Goal: Navigation & Orientation: Find specific page/section

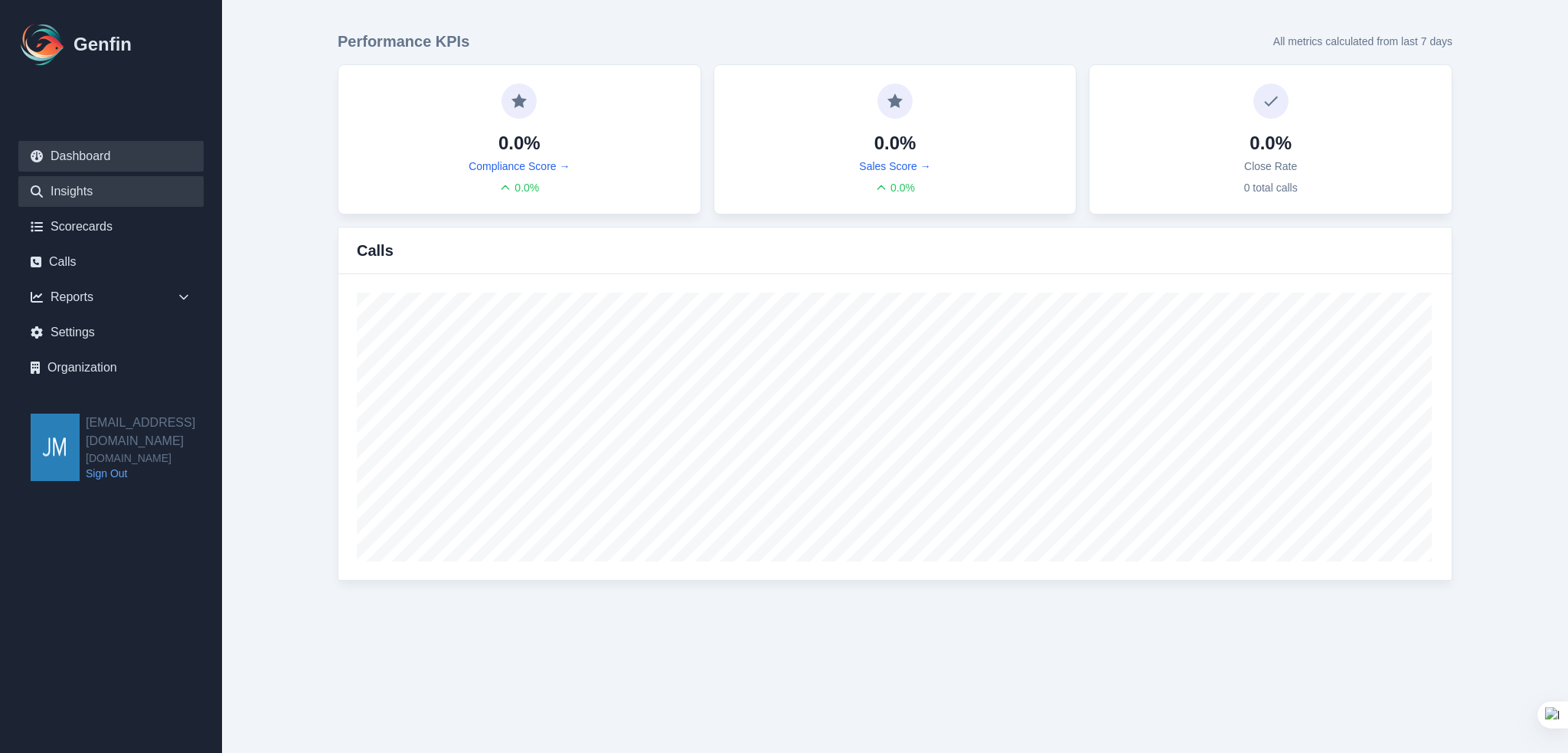
click at [69, 186] on link "Insights" at bounding box center [111, 191] width 186 height 31
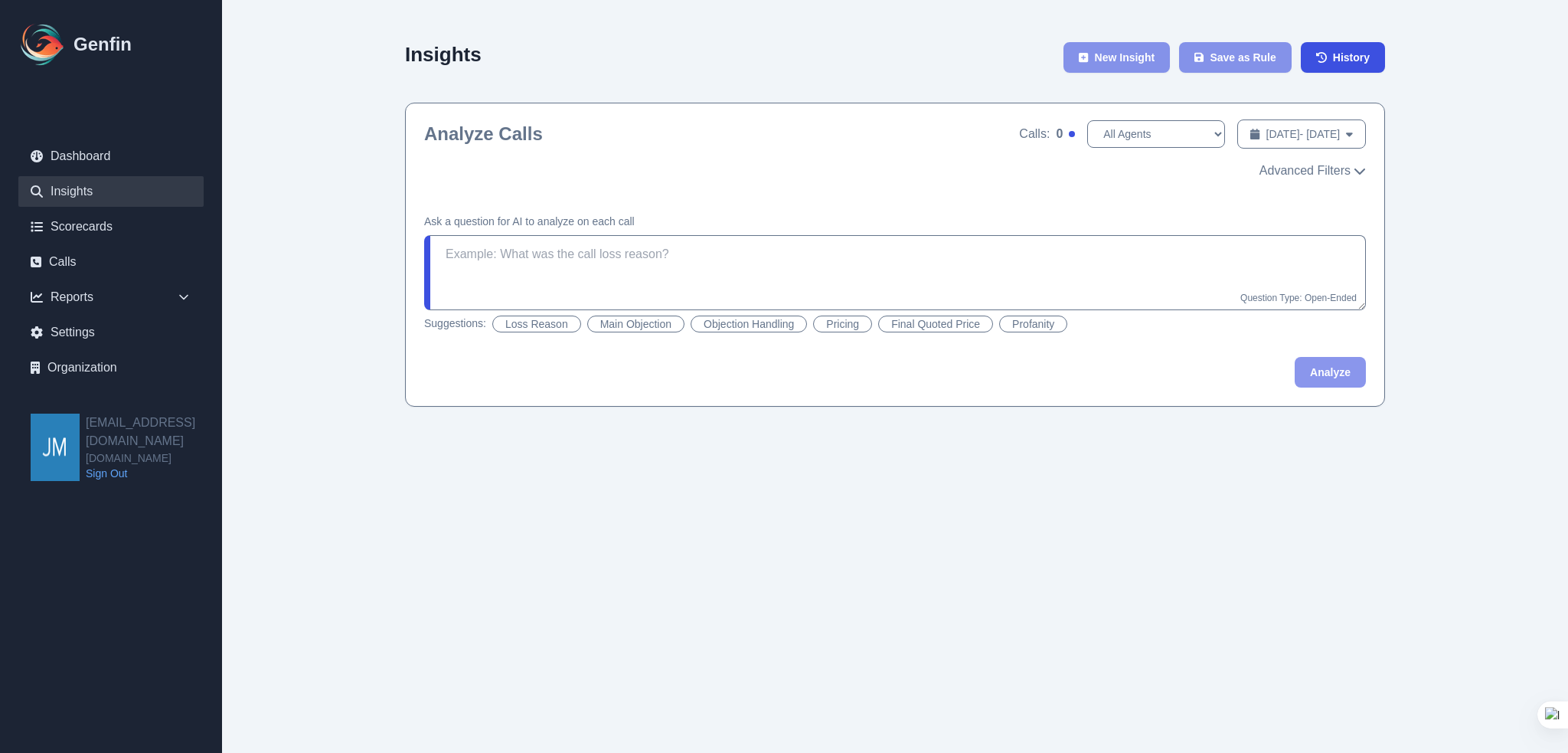
click at [402, 437] on html "Genfin Dashboard Insights Scorecards Calls Reports Sales Compliance Agents Rule…" at bounding box center [784, 219] width 1568 height 437
click at [1478, 332] on div "Insights New Insight Save as Rule History Analyze Calls Calls: 0 All Agents Aug…" at bounding box center [895, 219] width 1176 height 437
click at [40, 263] on icon at bounding box center [35, 261] width 10 height 10
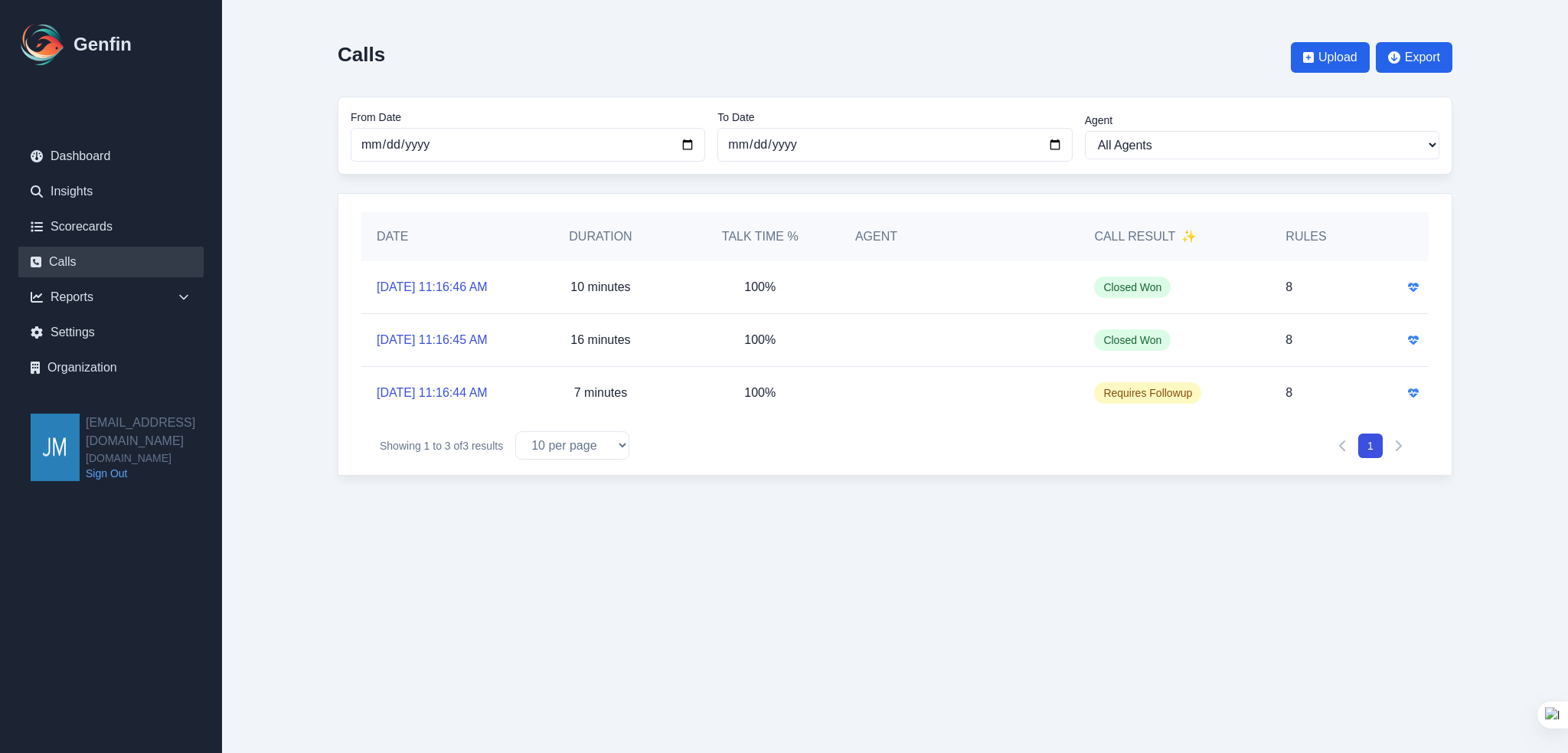
click at [521, 304] on div "10 minutes" at bounding box center [600, 287] width 159 height 52
click at [123, 299] on div "Reports" at bounding box center [111, 297] width 186 height 31
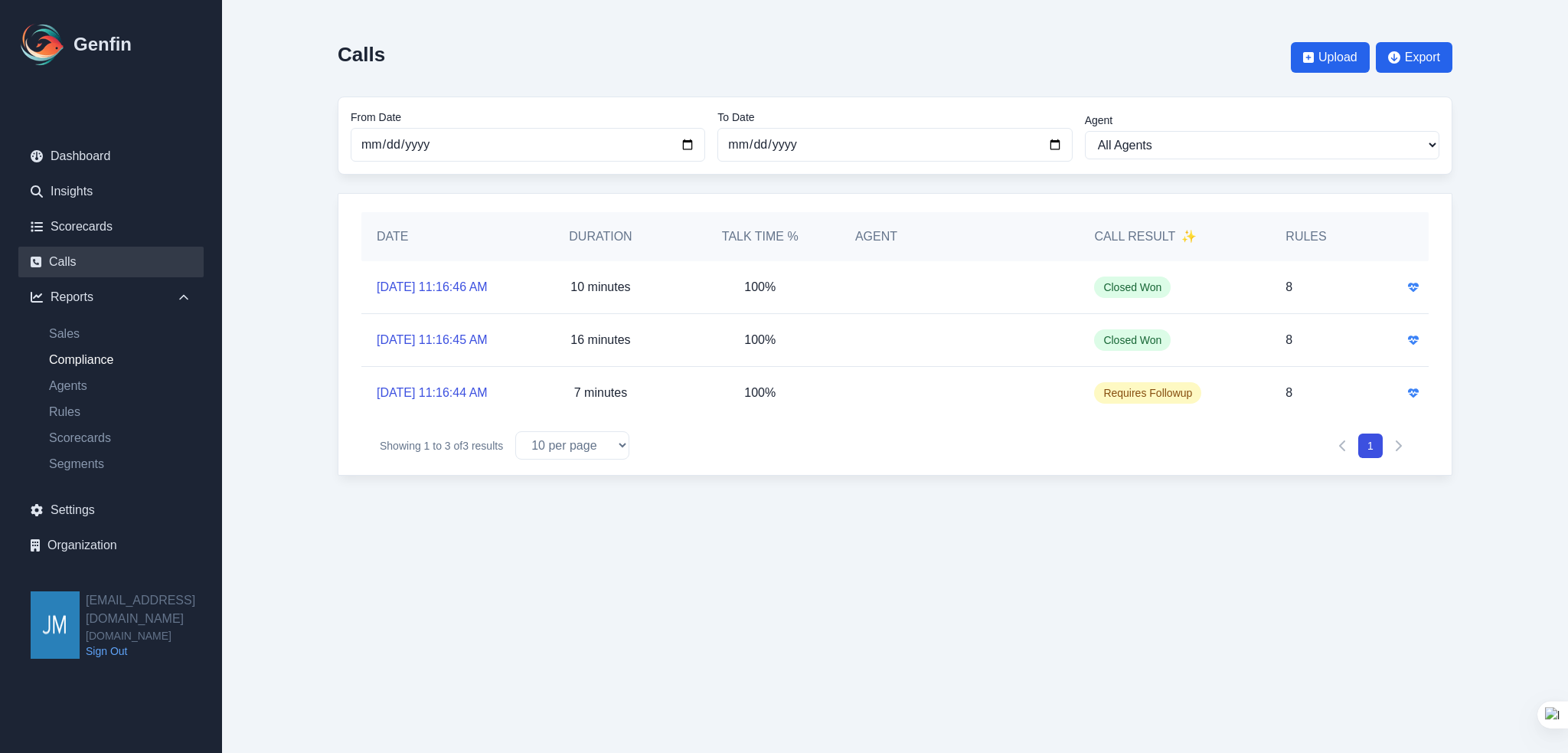
click at [92, 359] on link "Compliance" at bounding box center [120, 360] width 167 height 19
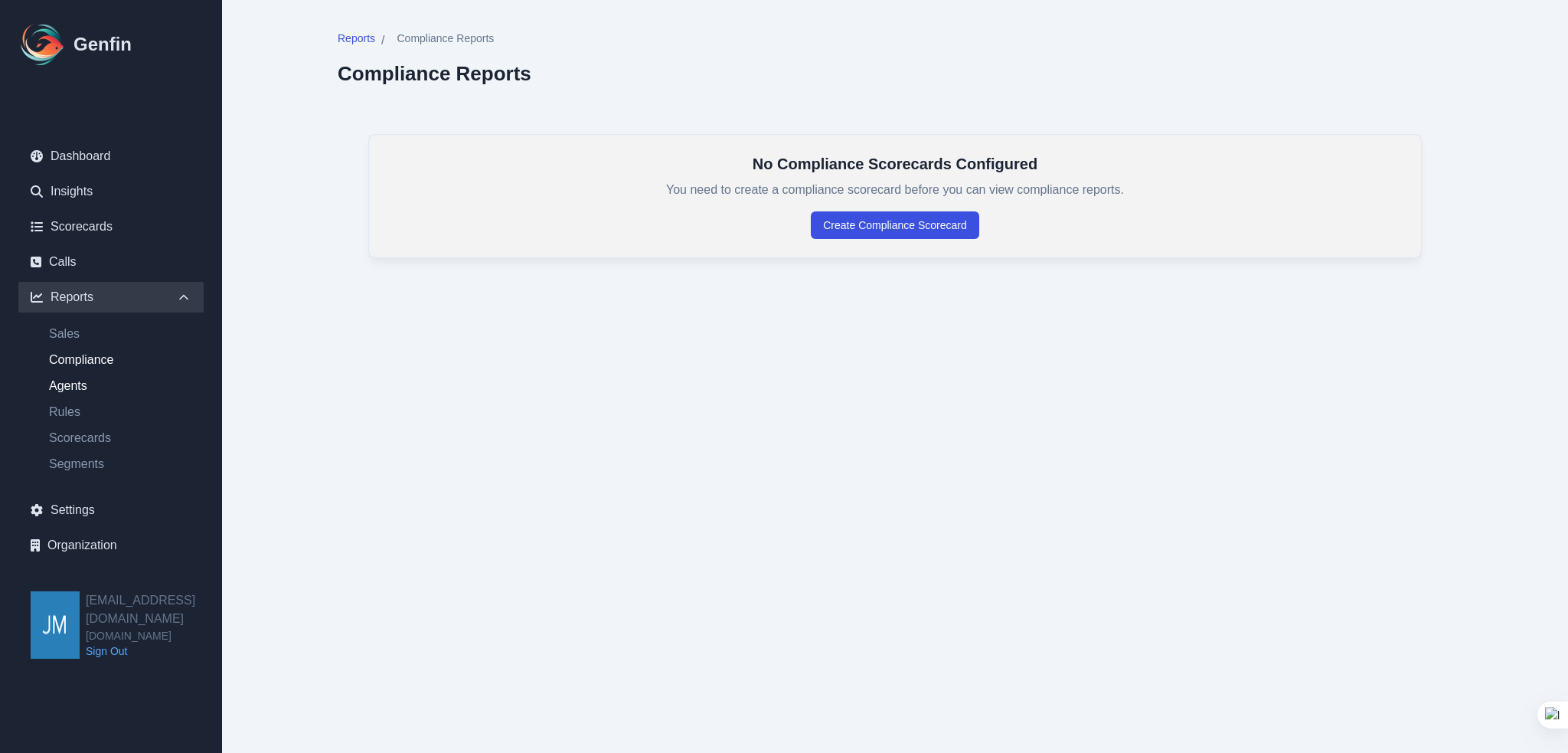
click at [71, 381] on link "Agents" at bounding box center [120, 386] width 167 height 19
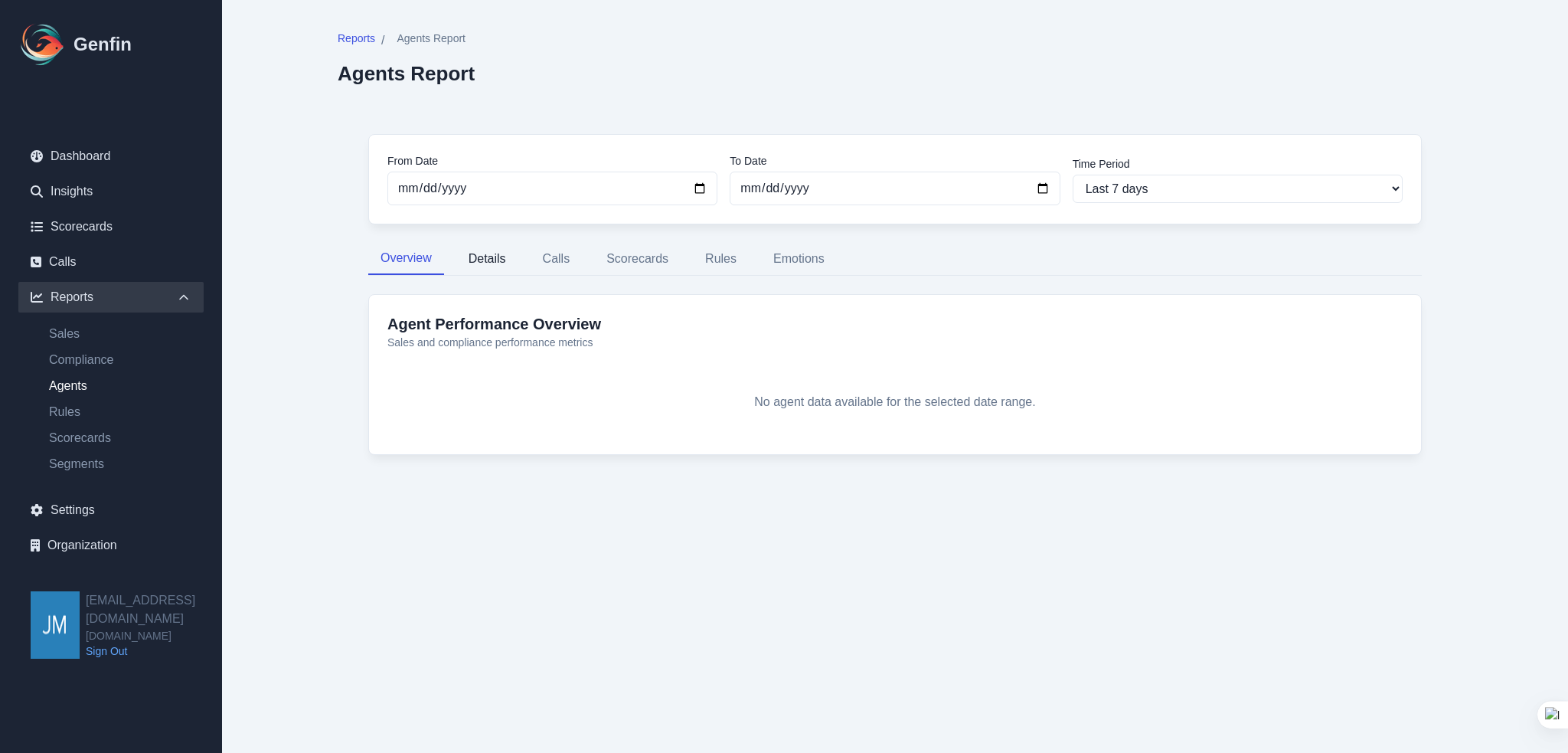
click at [503, 252] on button "Details" at bounding box center [487, 259] width 62 height 32
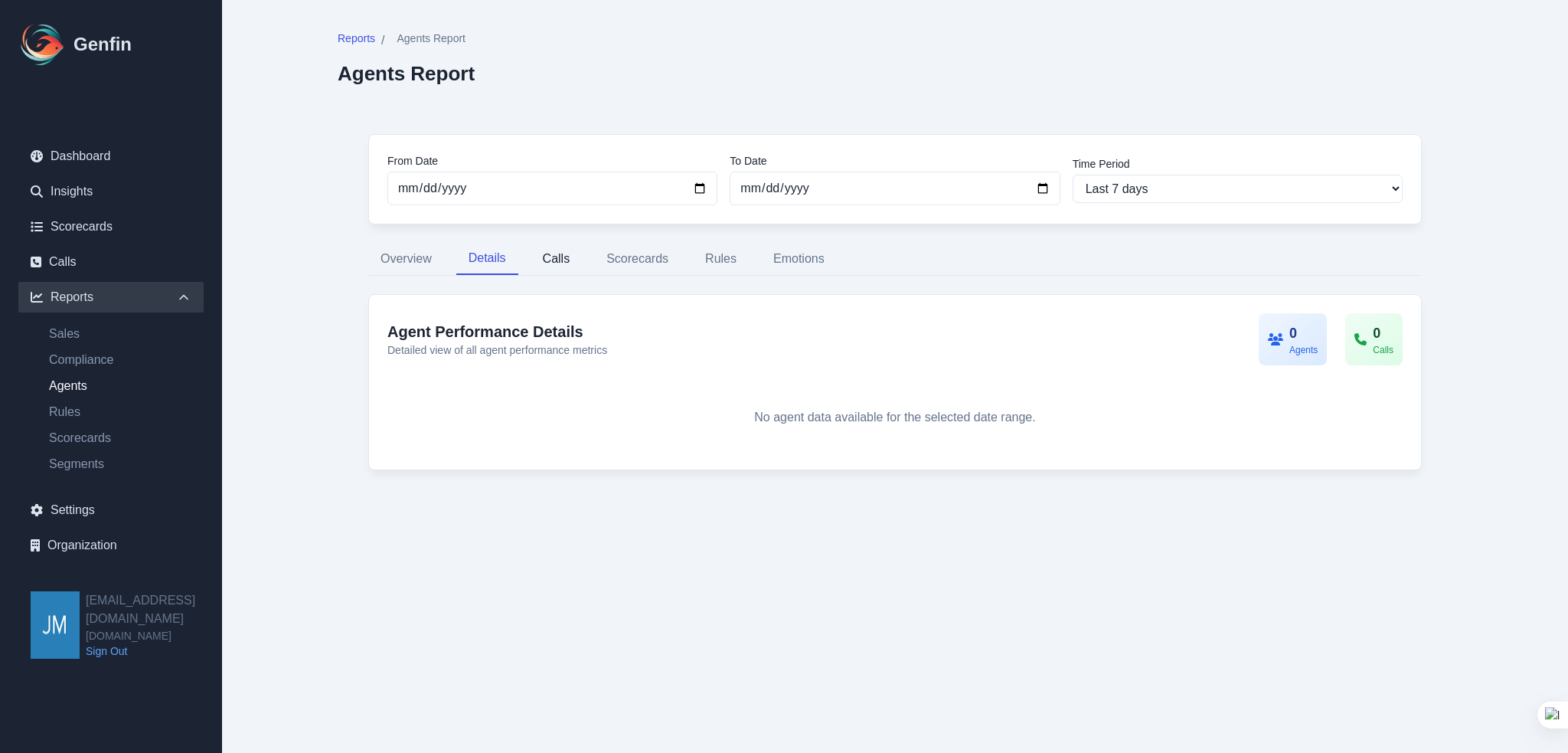
click at [561, 259] on button "Calls" at bounding box center [557, 259] width 52 height 32
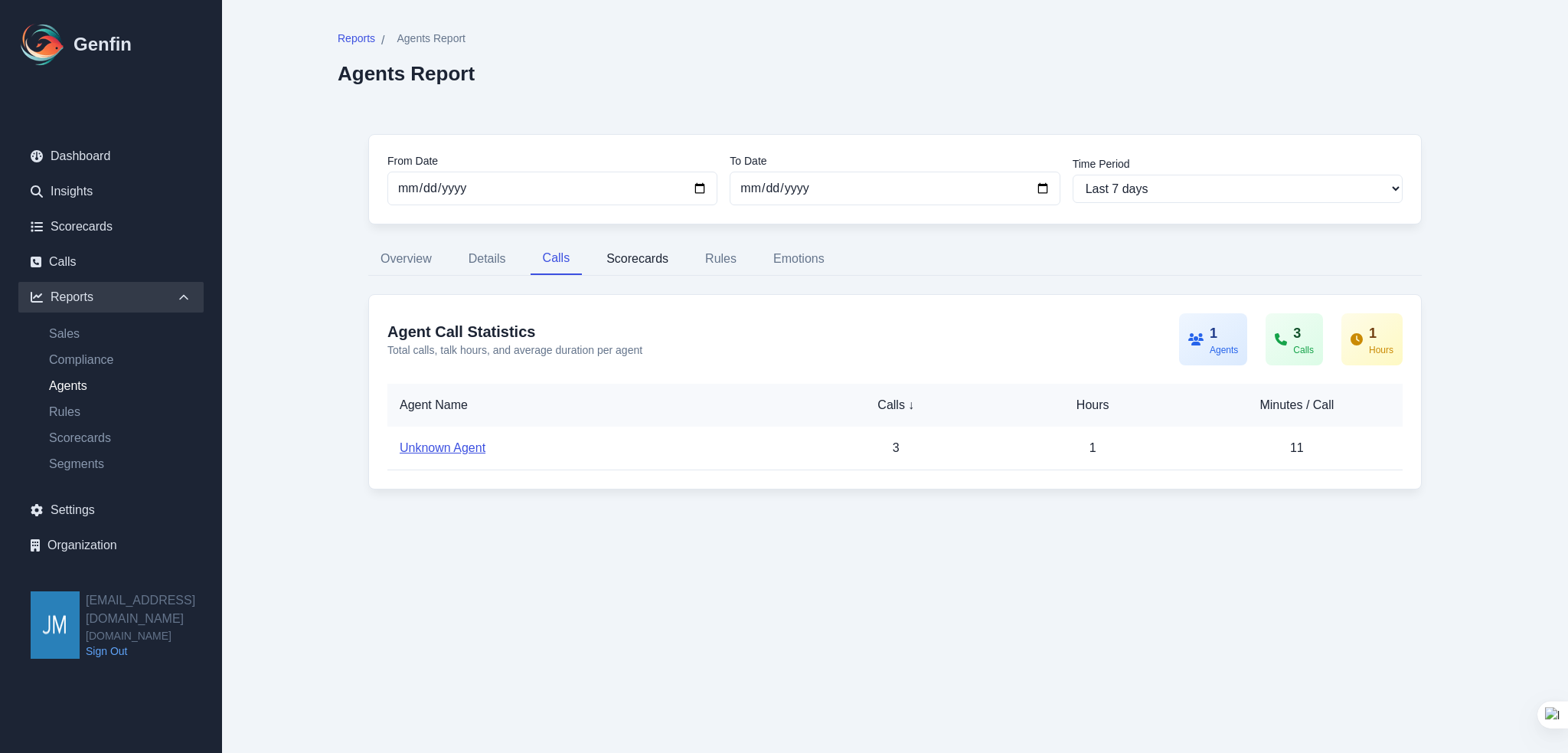
click at [608, 260] on button "Scorecards" at bounding box center [637, 259] width 86 height 32
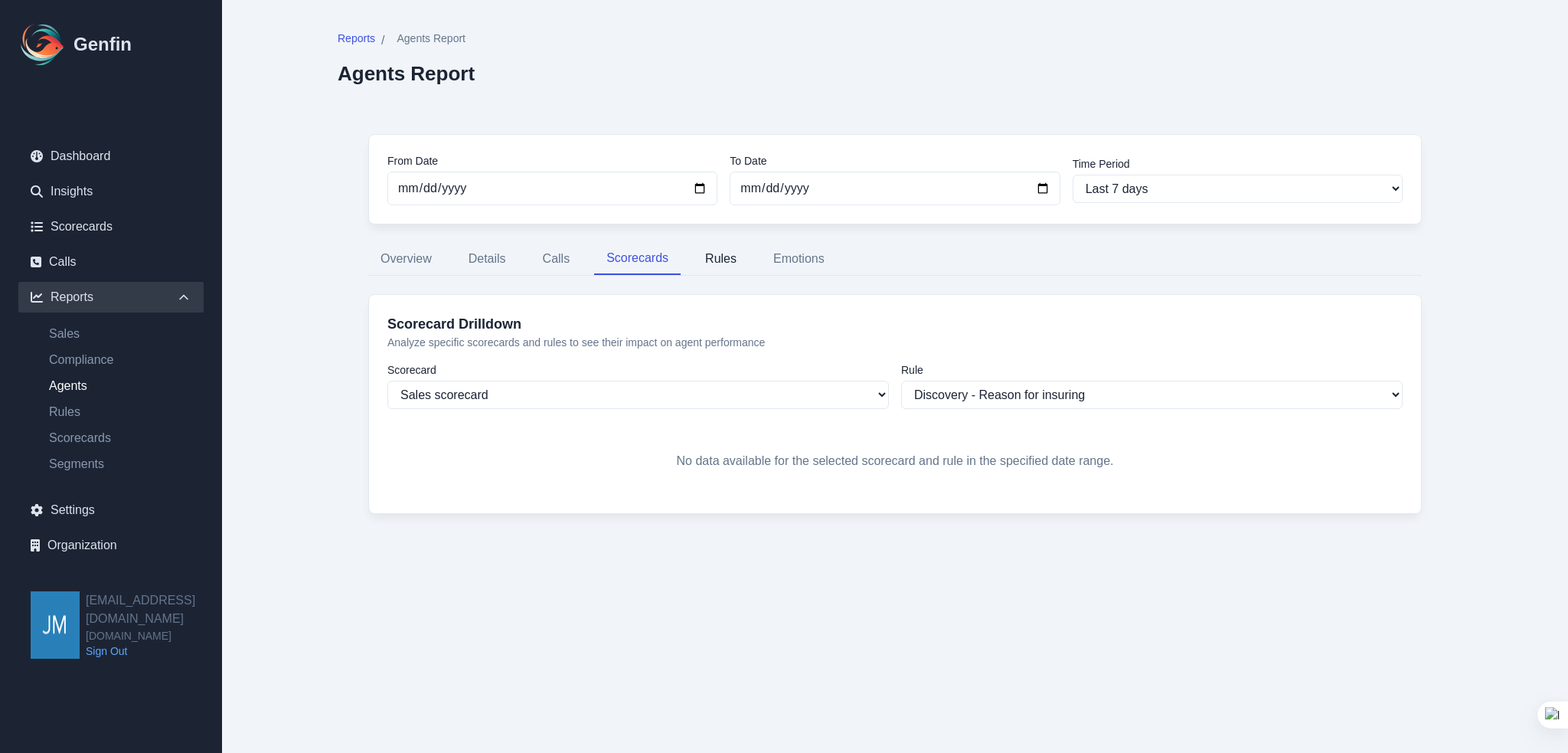
click at [732, 261] on button "Rules" at bounding box center [720, 259] width 56 height 32
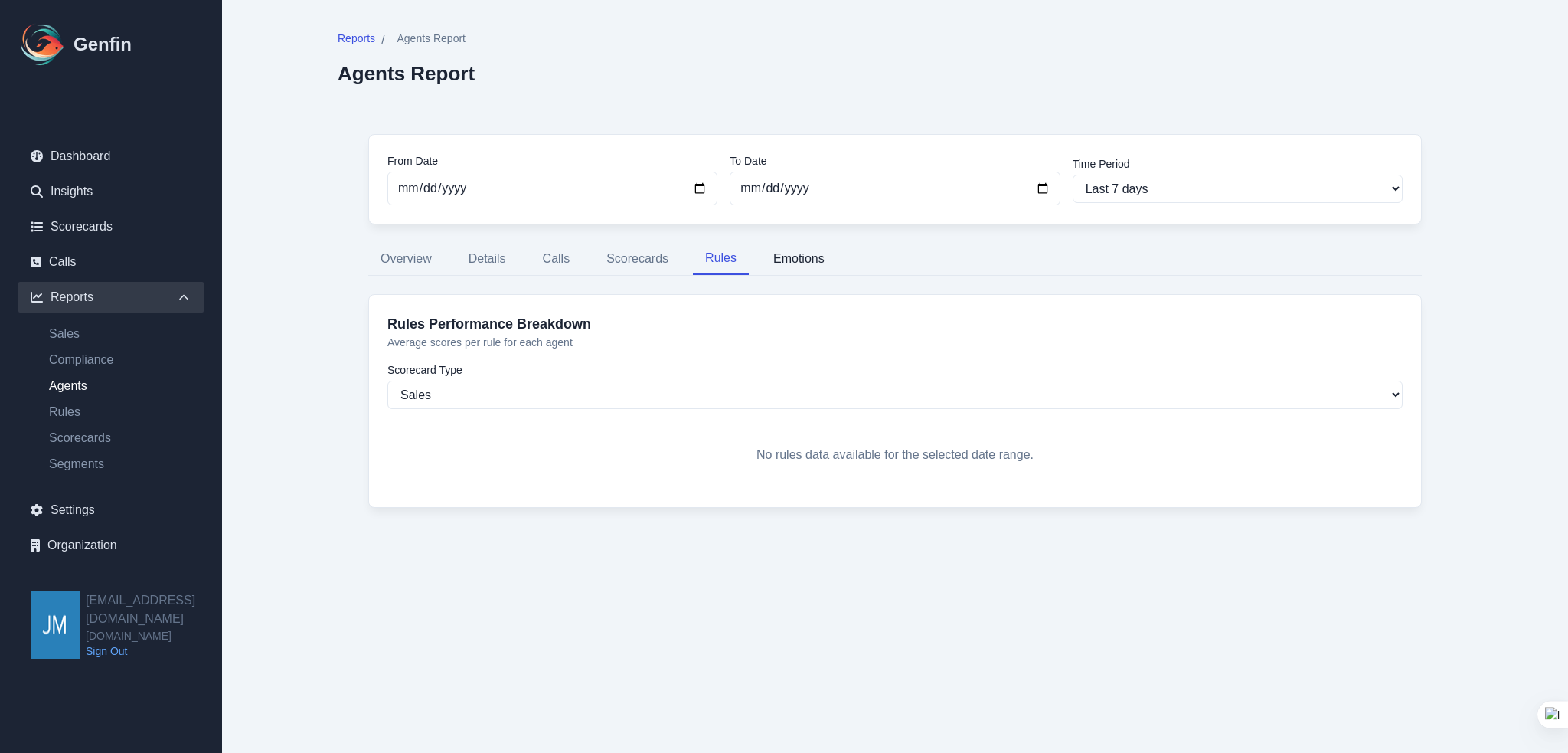
click at [826, 260] on button "Emotions" at bounding box center [799, 259] width 76 height 32
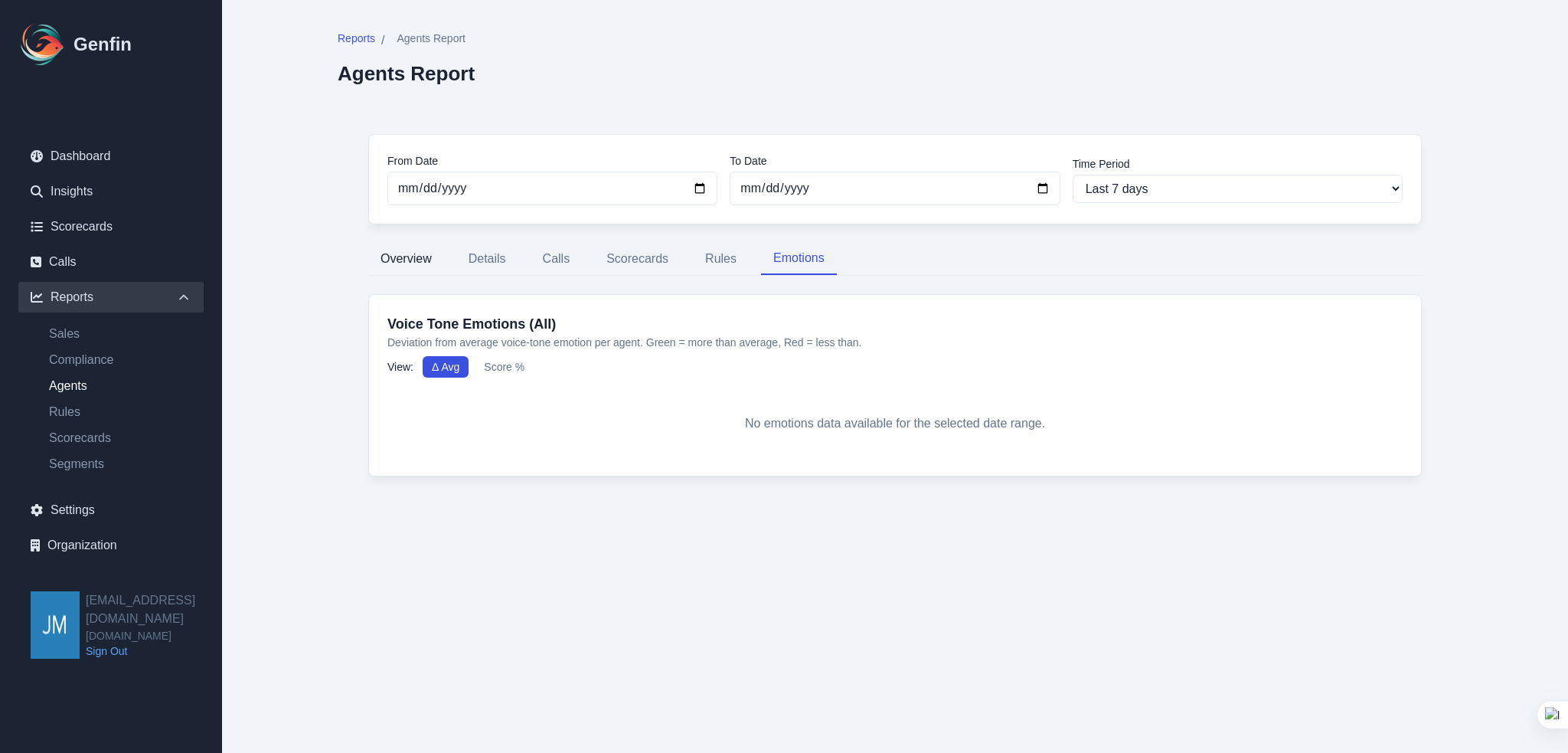
click at [424, 260] on button "Overview" at bounding box center [407, 259] width 76 height 32
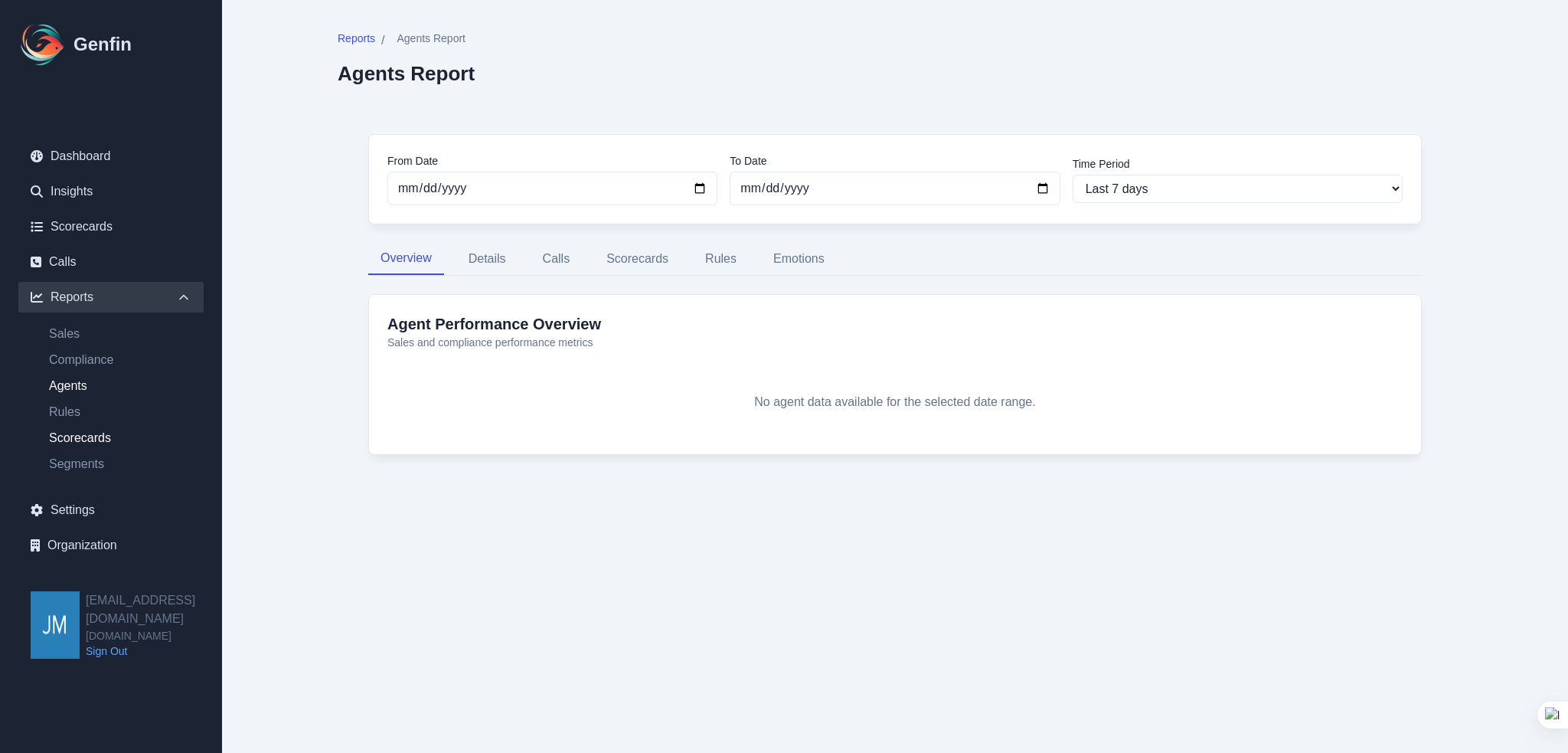
click at [64, 431] on link "Scorecards" at bounding box center [120, 438] width 167 height 19
select select "14"
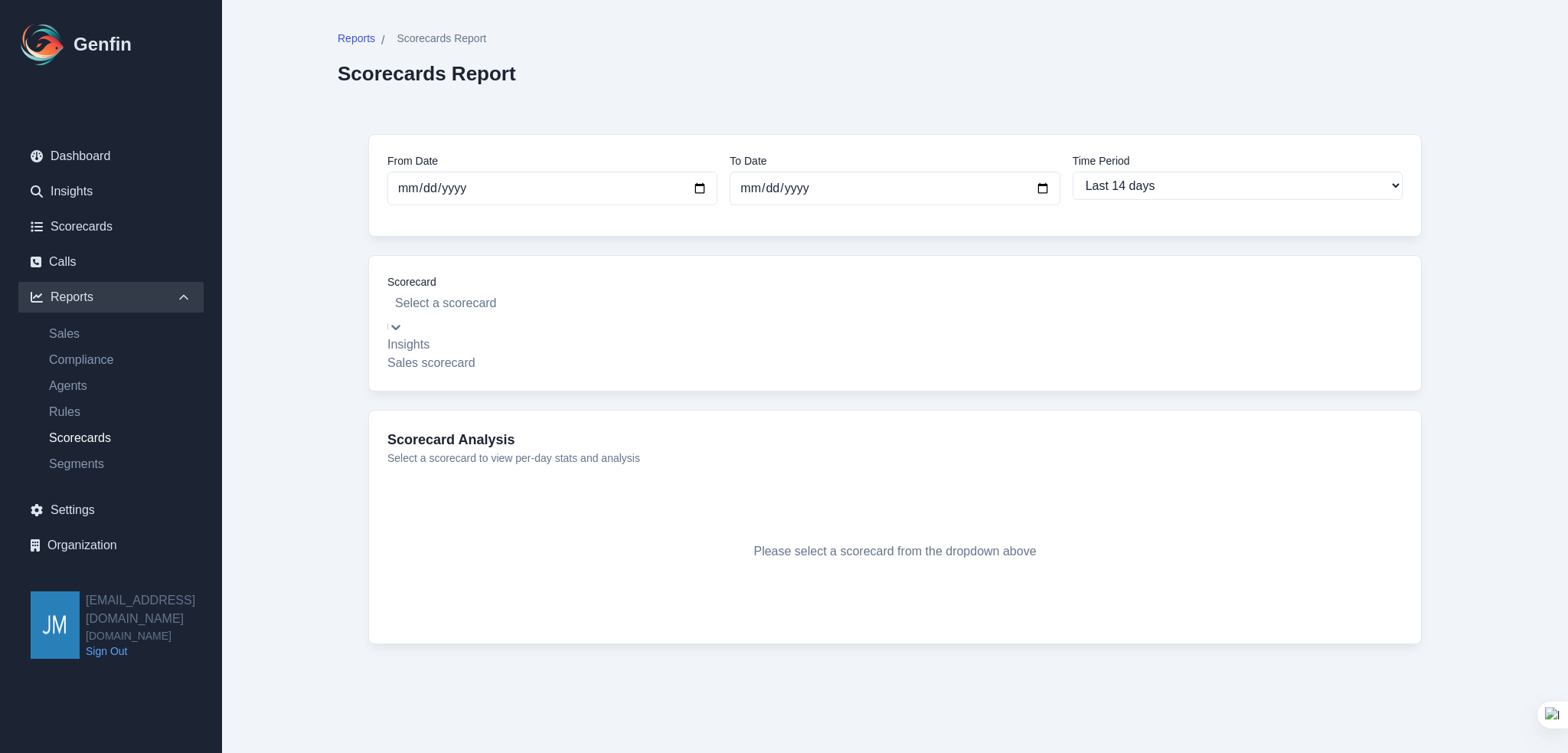
click at [466, 295] on div at bounding box center [895, 303] width 1000 height 22
click at [537, 372] on div "Sales scorecard" at bounding box center [895, 363] width 1015 height 19
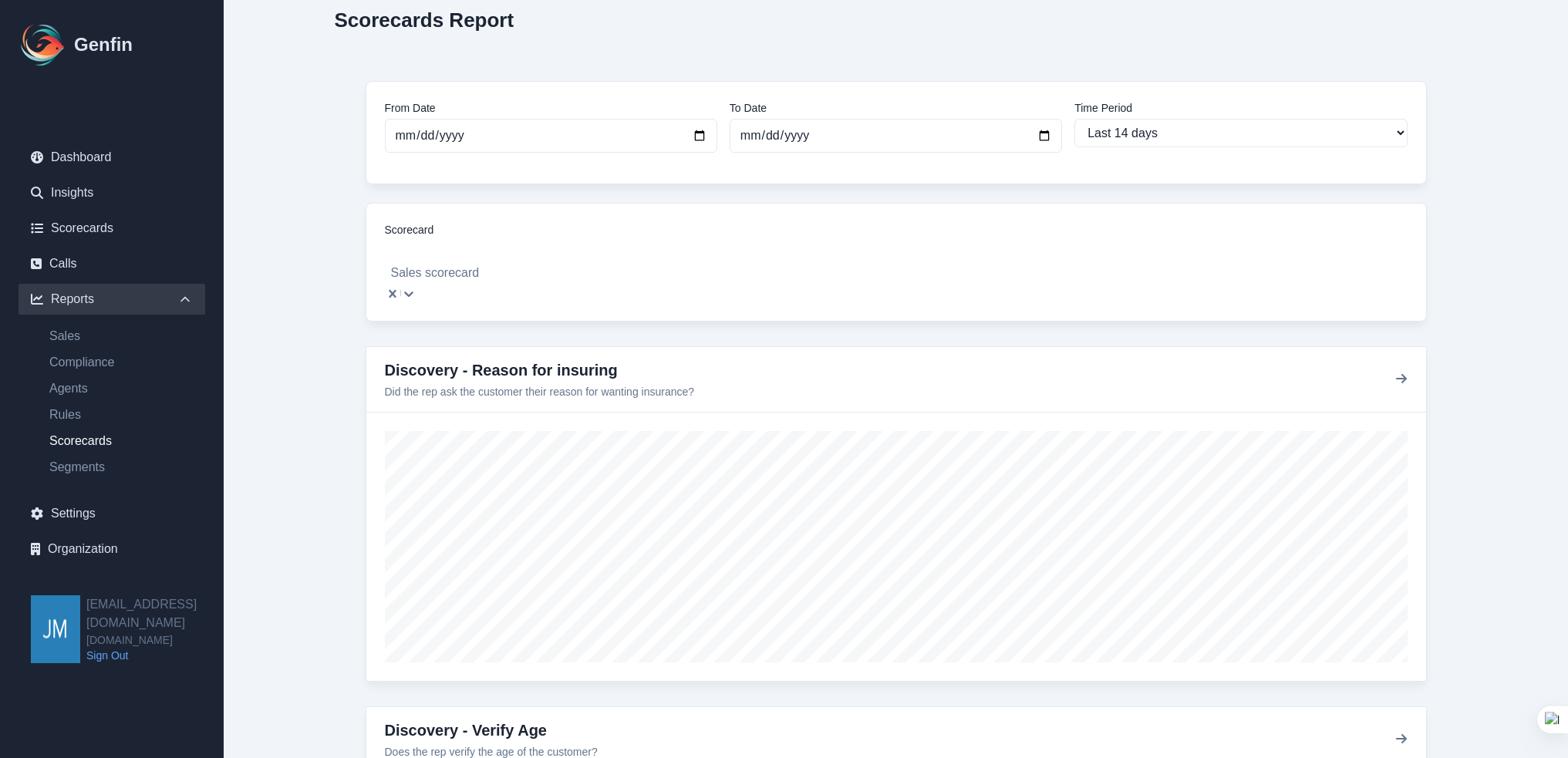
scroll to position [154, 0]
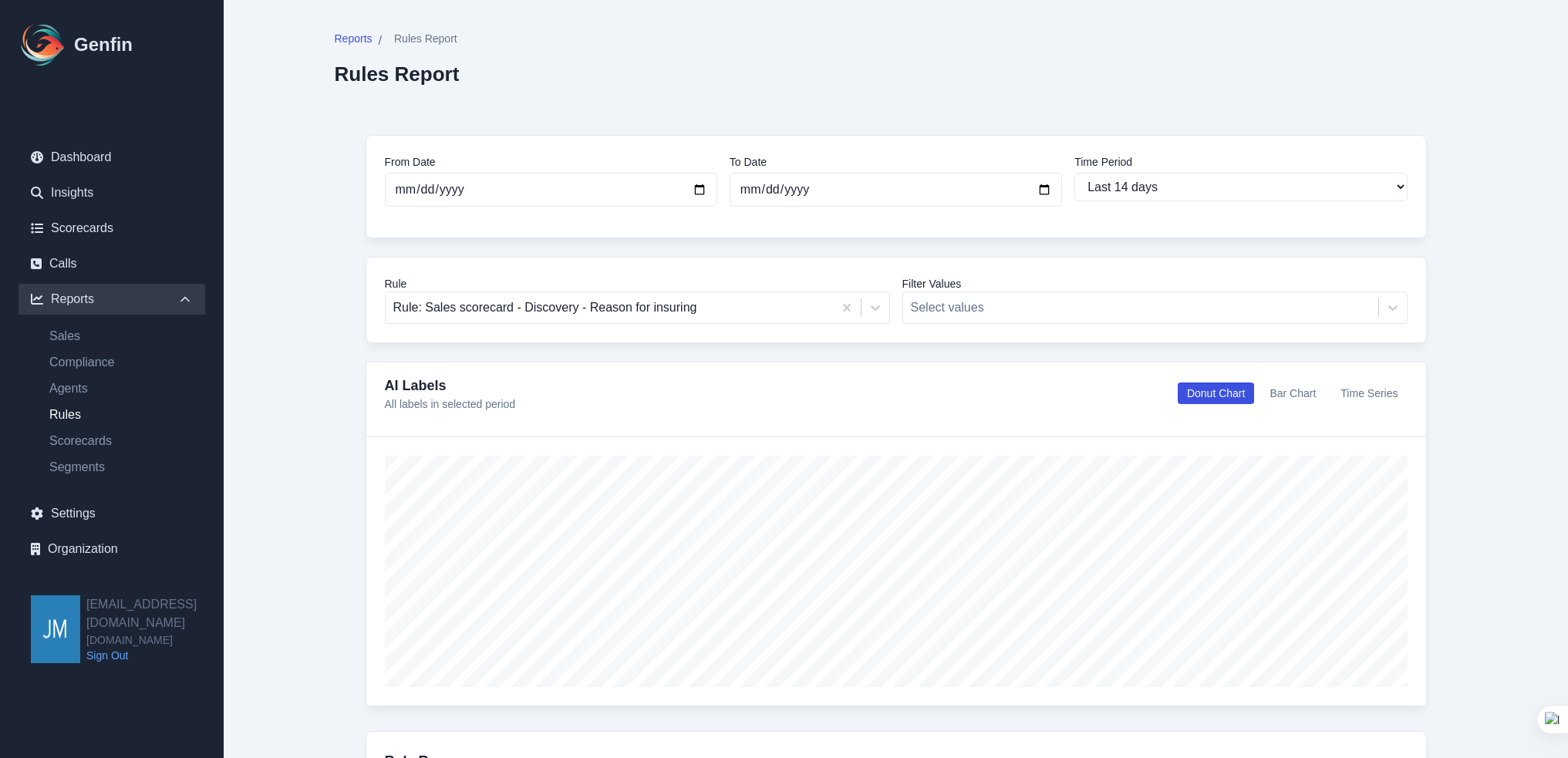
select select "14"
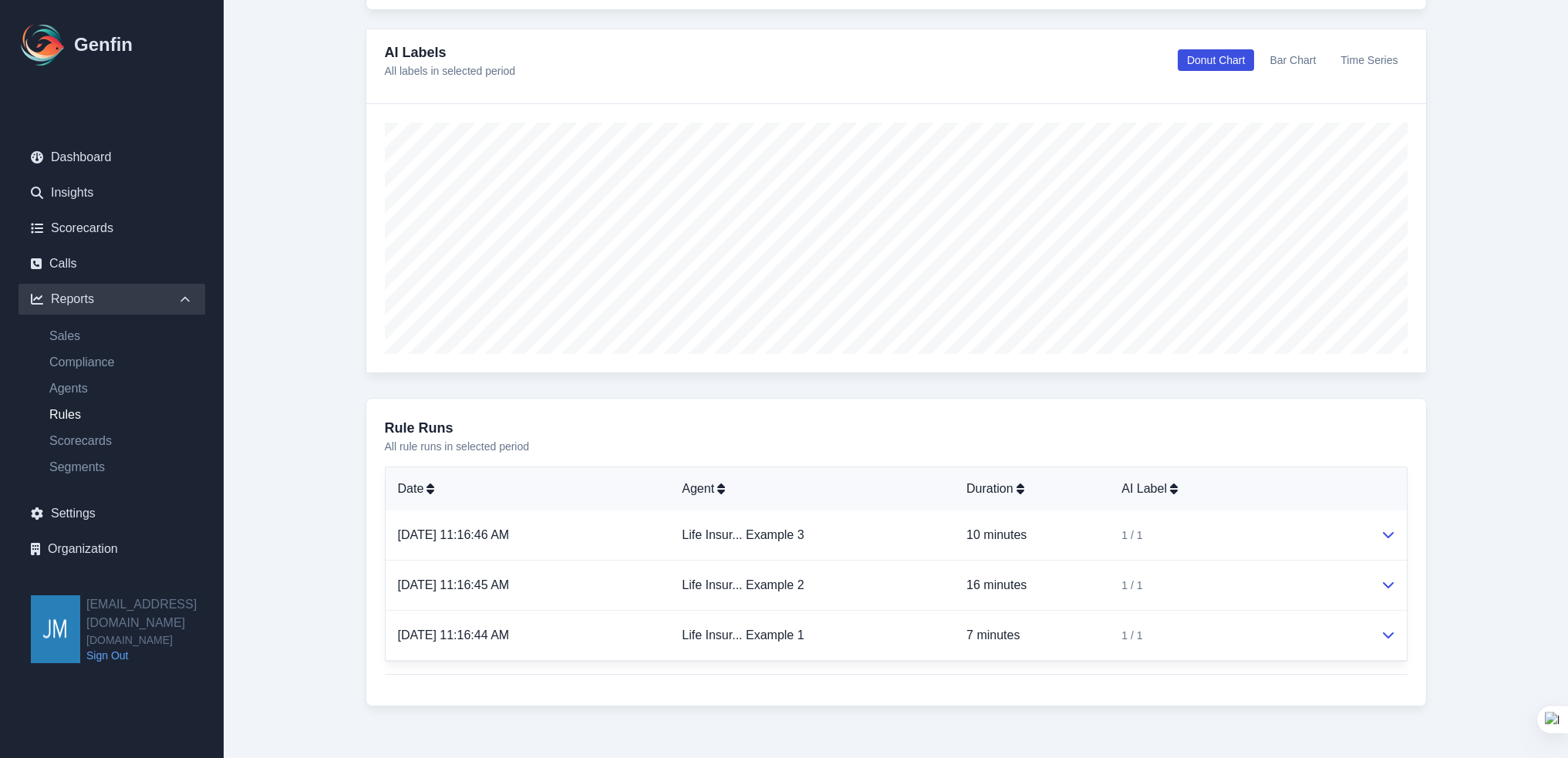
scroll to position [343, 0]
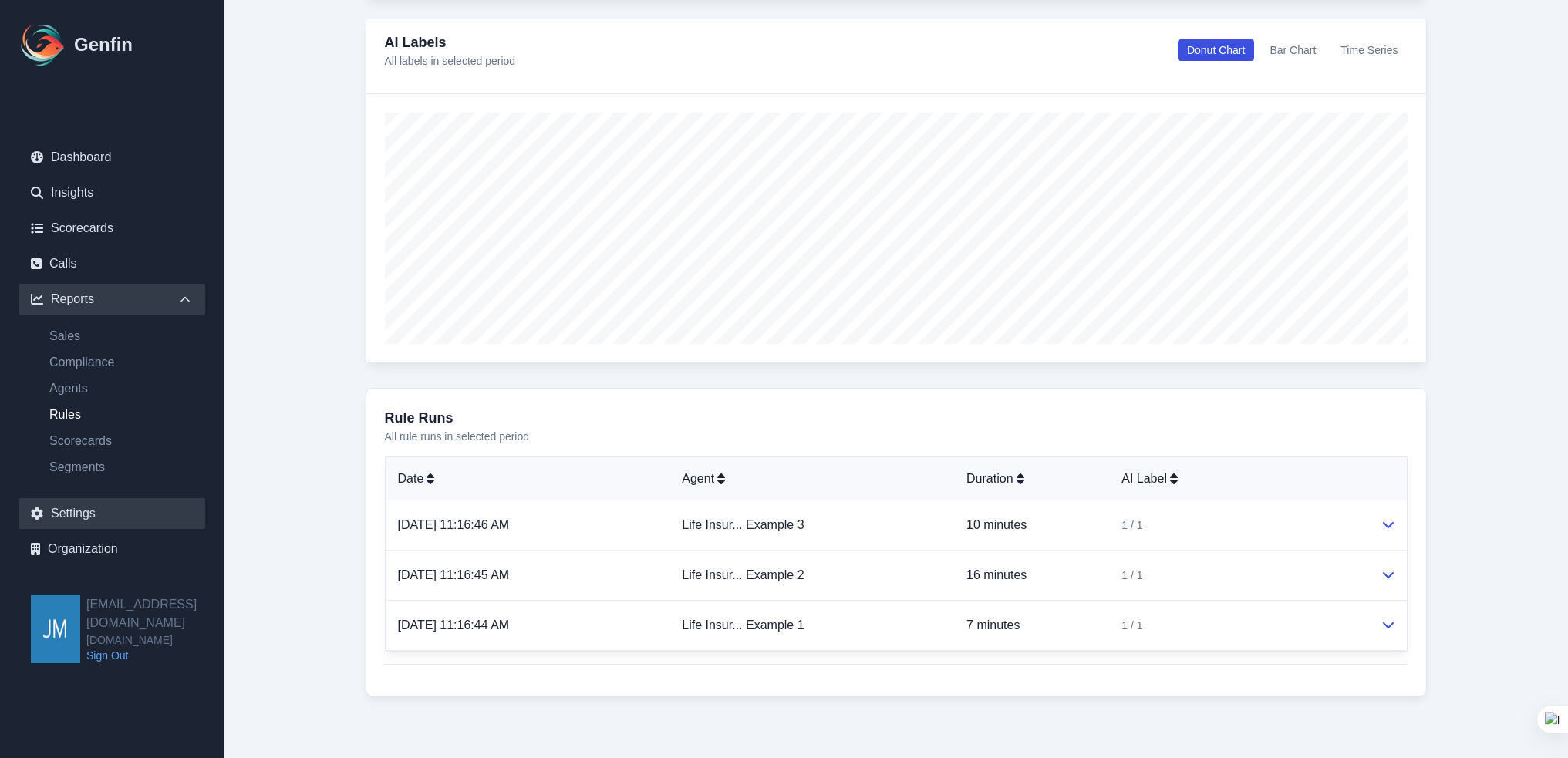
click at [65, 515] on link "Settings" at bounding box center [112, 513] width 187 height 31
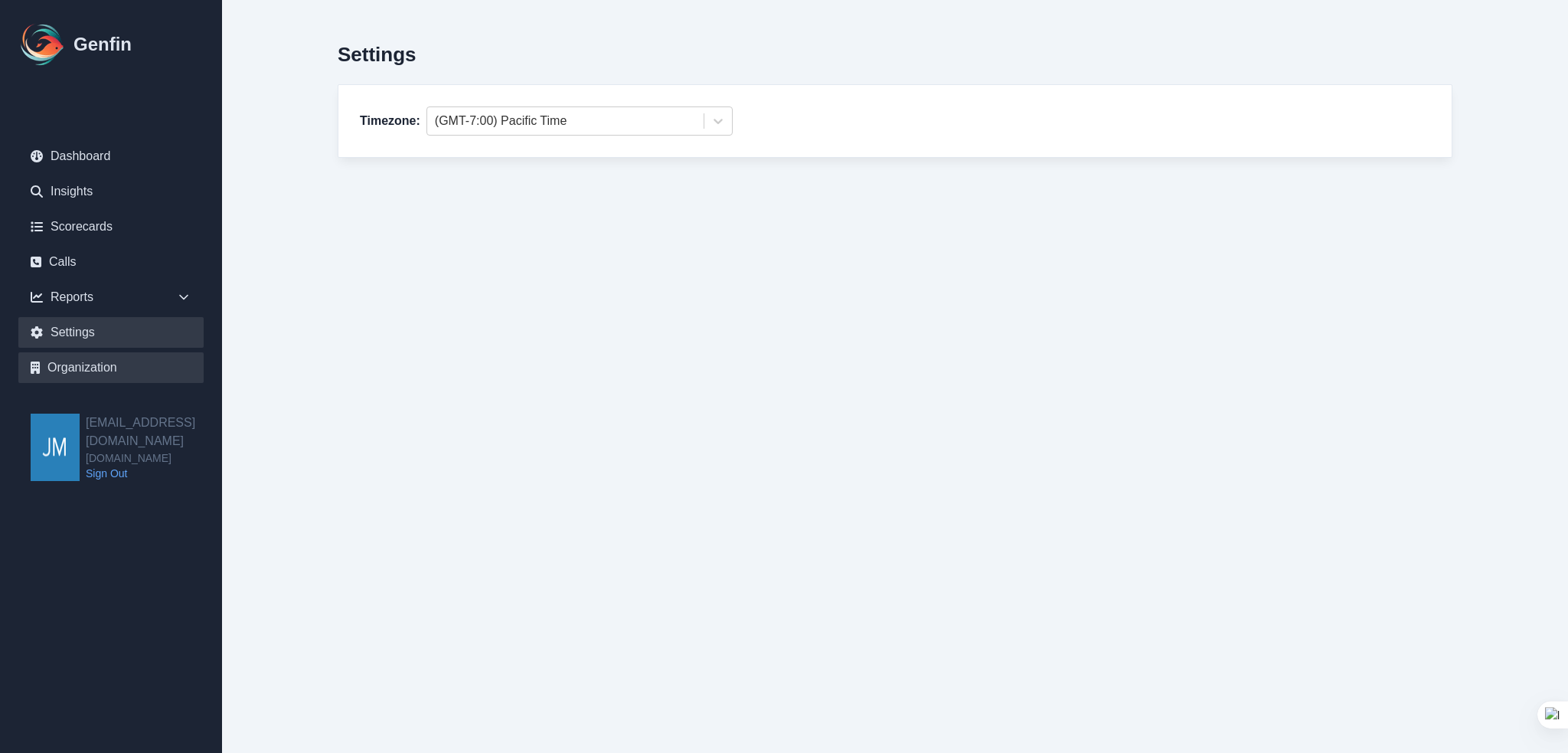
click at [76, 354] on link "Organization" at bounding box center [111, 368] width 186 height 31
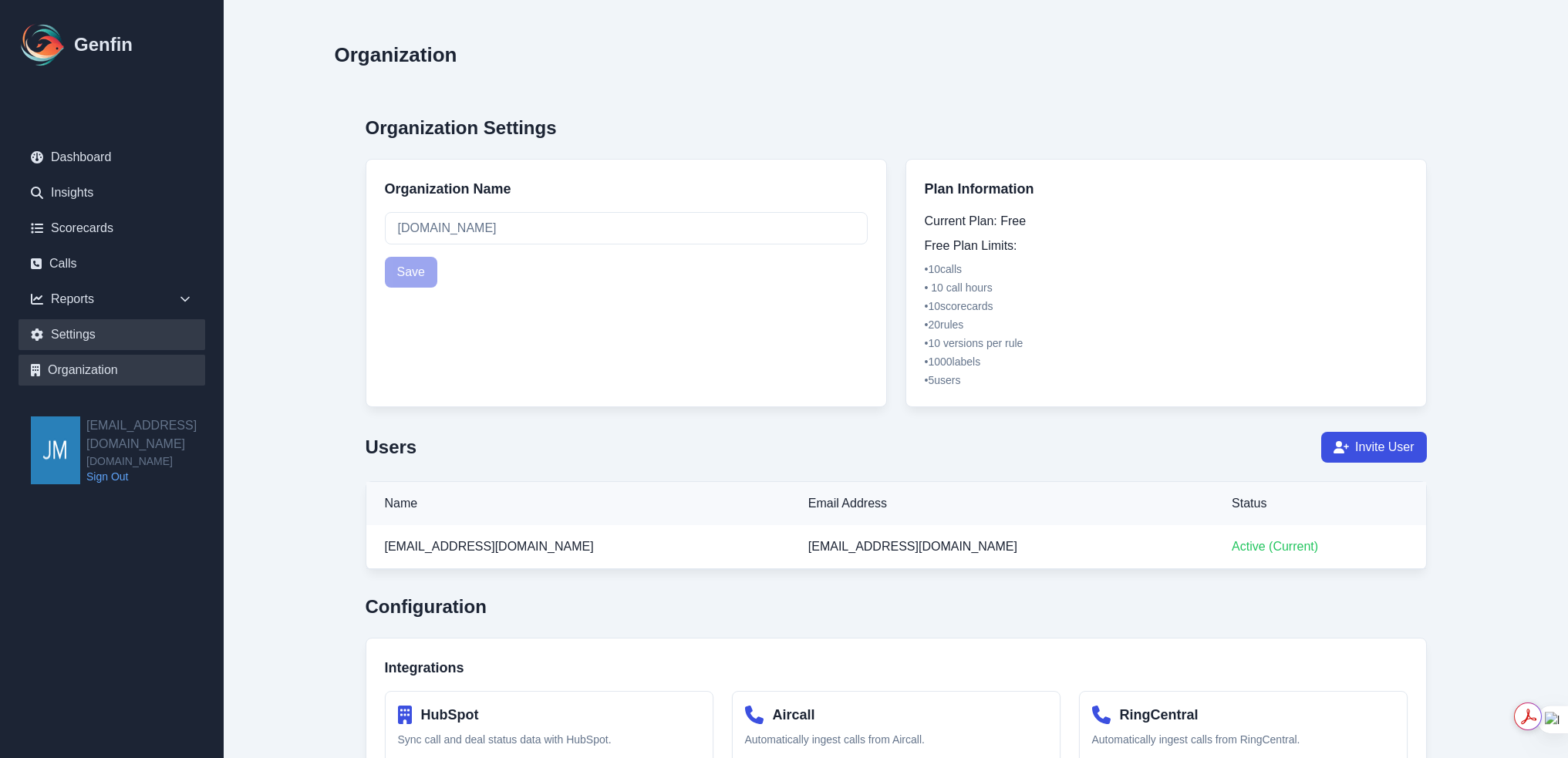
click at [89, 334] on link "Settings" at bounding box center [112, 335] width 187 height 31
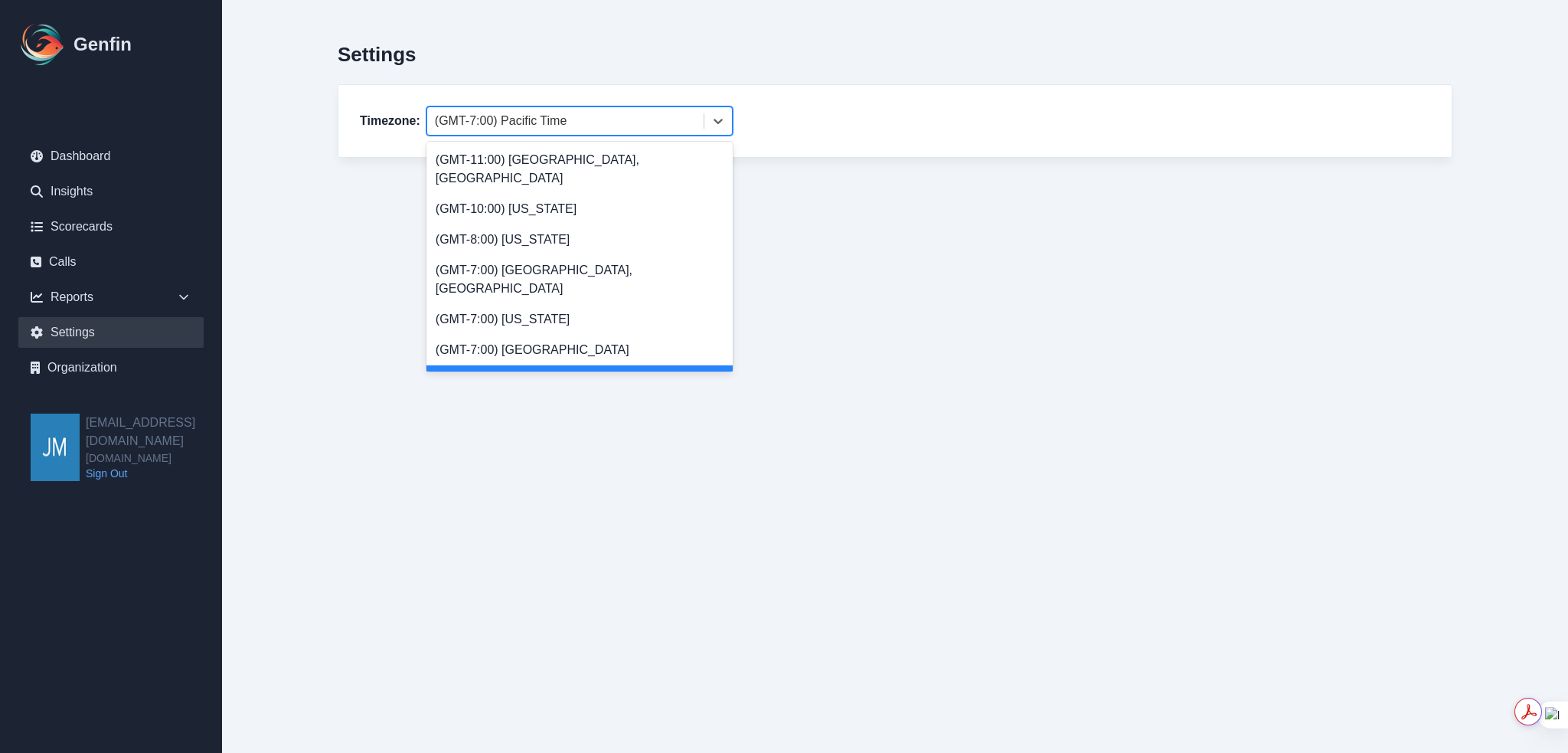
click at [617, 115] on div at bounding box center [565, 121] width 261 height 22
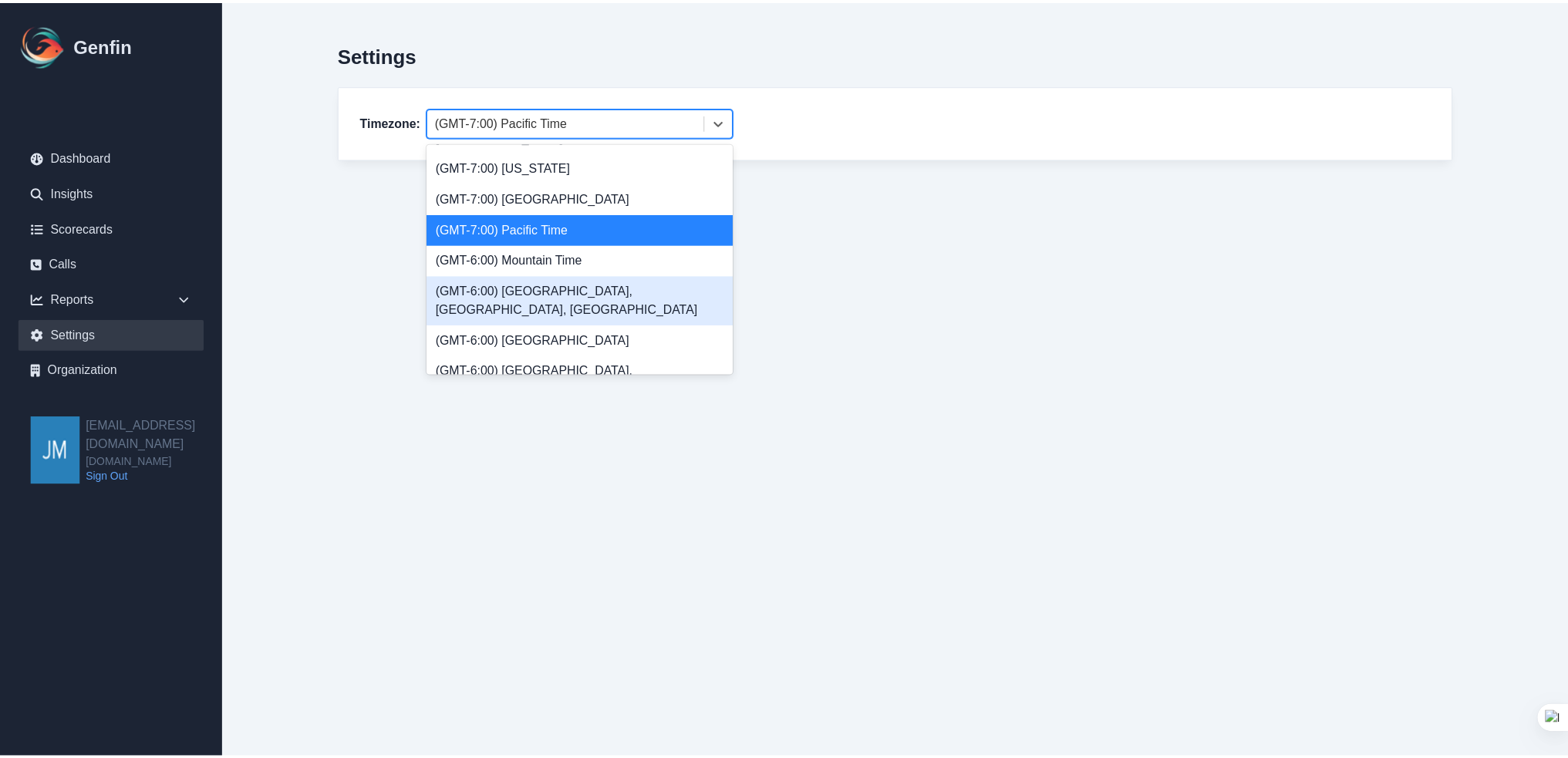
scroll to position [232, 0]
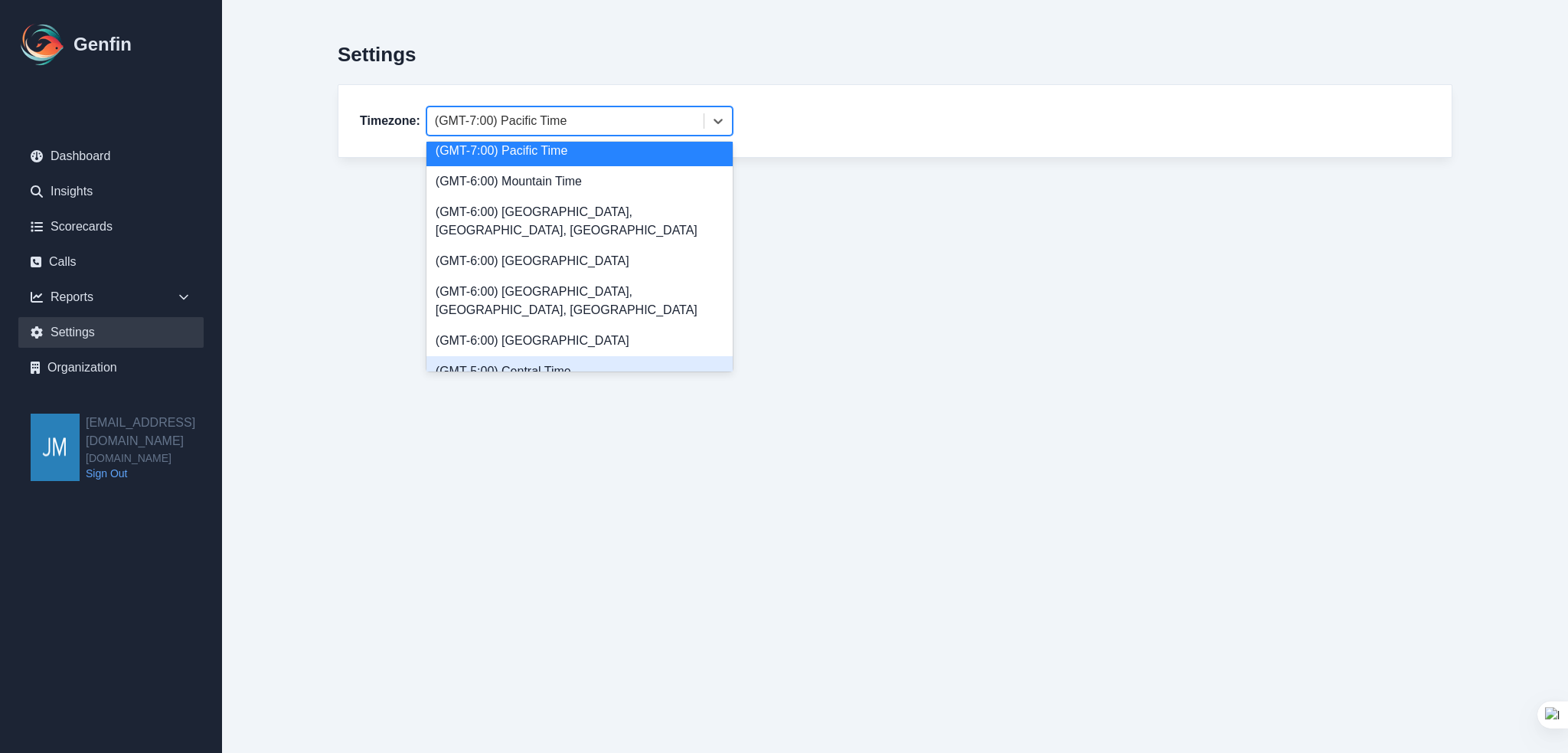
click at [619, 356] on div "(GMT-5:00) Central Time" at bounding box center [580, 371] width 307 height 31
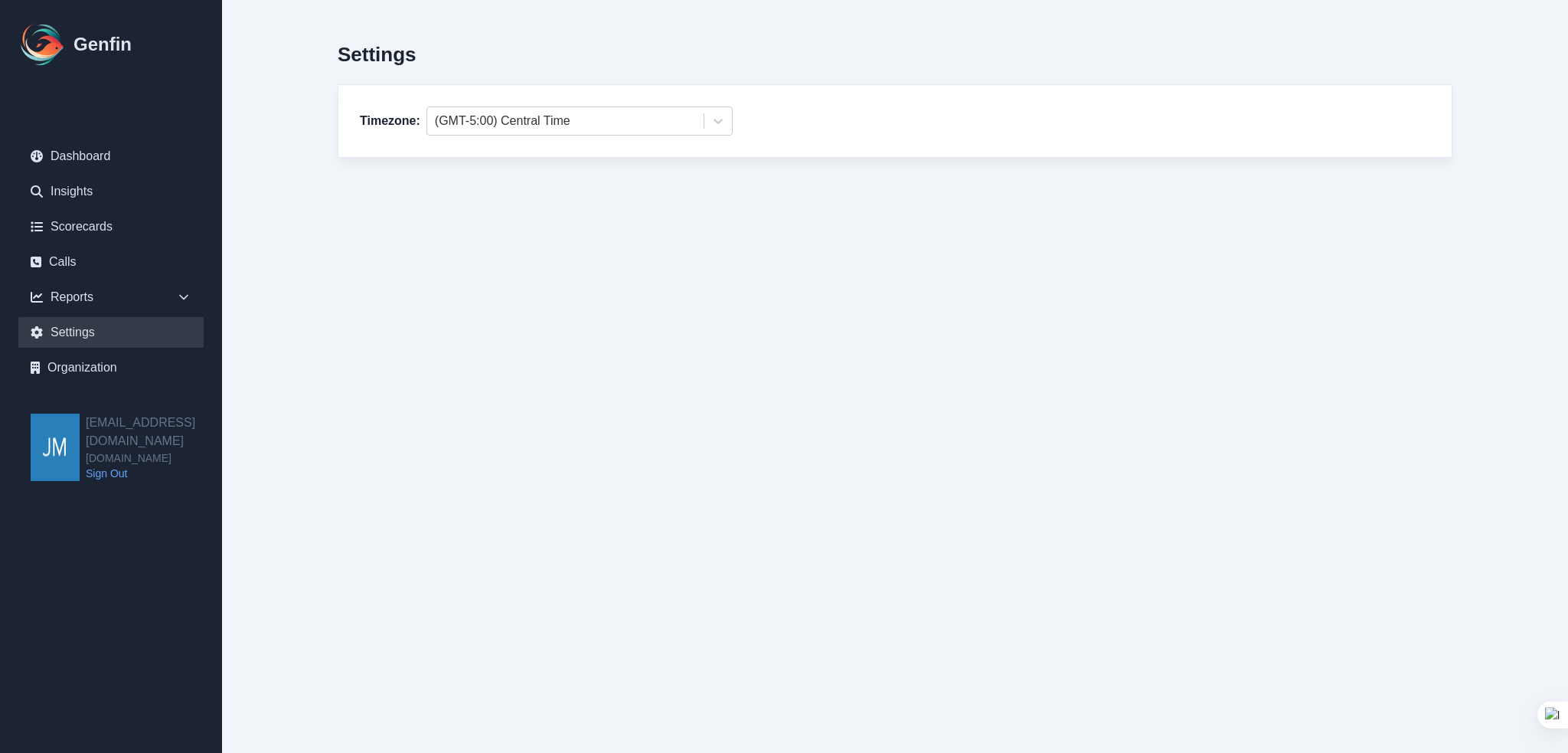
click at [836, 220] on html "Genfin Dashboard Insights Scorecards Calls Reports Sales Compliance Agents Rule…" at bounding box center [784, 110] width 1568 height 220
click at [86, 366] on link "Organization" at bounding box center [111, 368] width 186 height 31
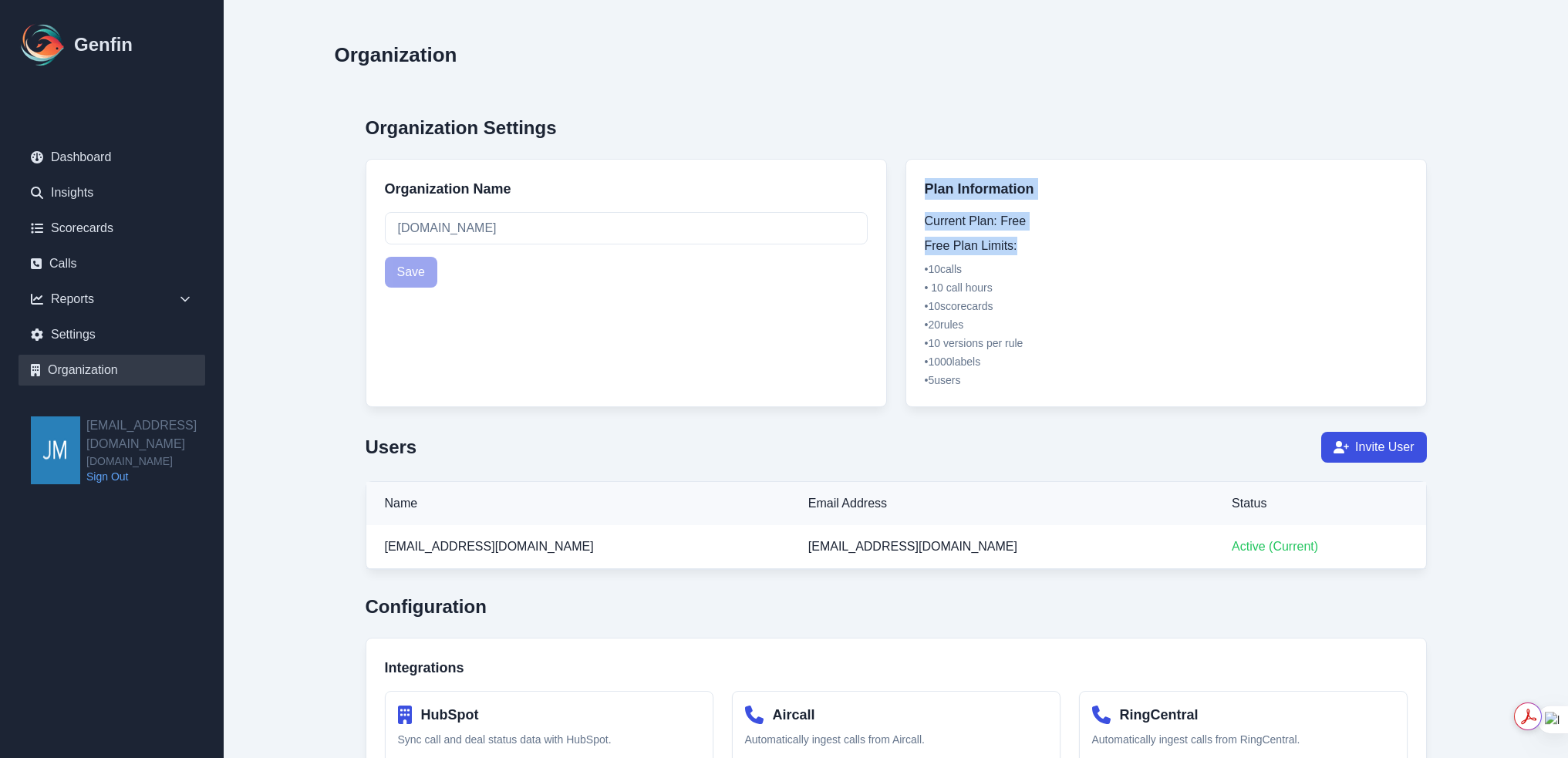
drag, startPoint x: 1043, startPoint y: 245, endPoint x: 920, endPoint y: 175, distance: 141.5
click at [920, 178] on div "Plan Information Current Plan: Free Free Plan Limits: • 10 calls • 10 call hour…" at bounding box center [1166, 284] width 522 height 249
click at [1126, 132] on h2 "Organization Settings" at bounding box center [896, 128] width 1061 height 24
click at [993, 123] on h2 "Organization Settings" at bounding box center [896, 128] width 1061 height 24
click at [89, 373] on link "Organization" at bounding box center [112, 370] width 187 height 31
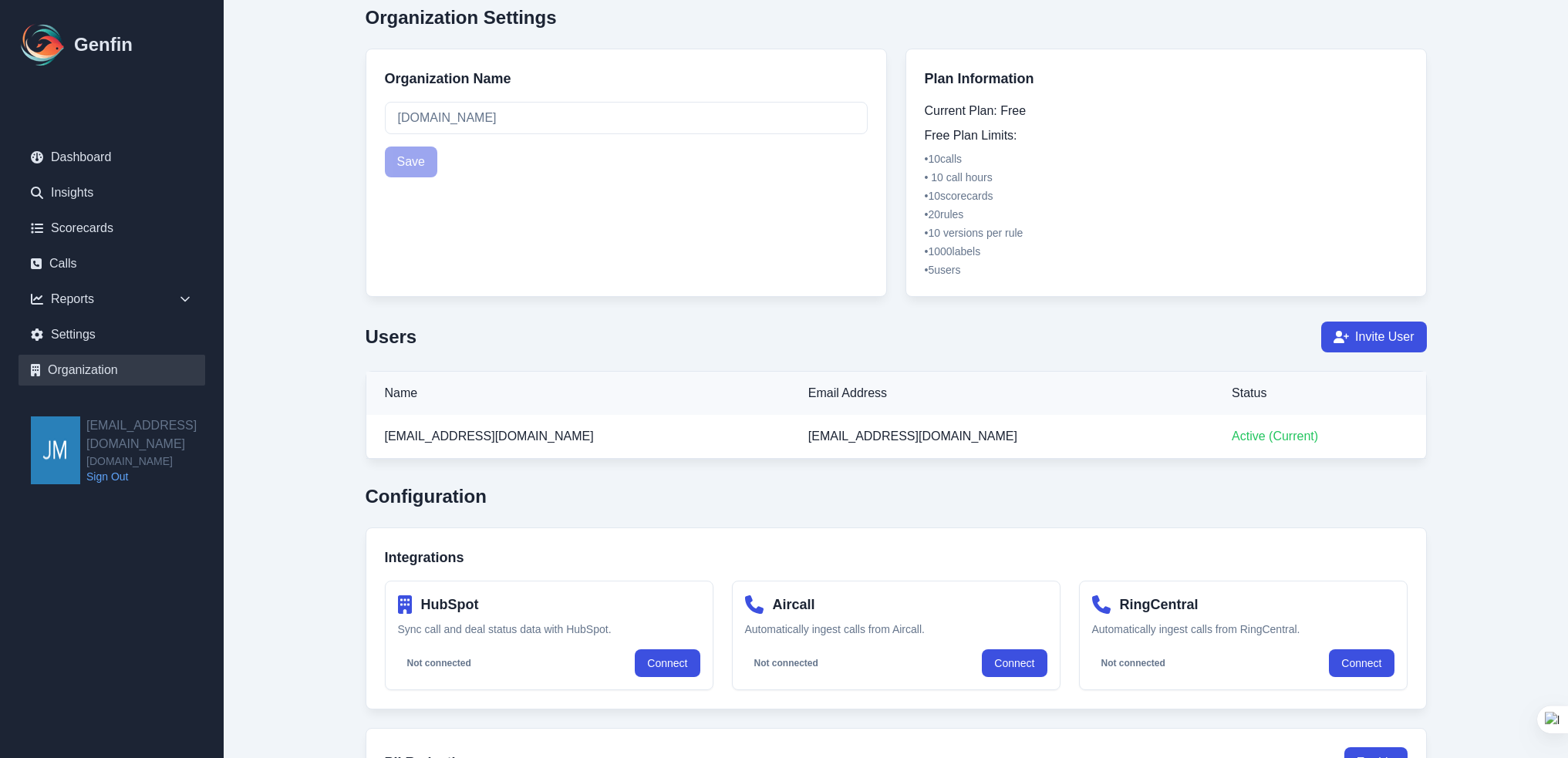
scroll to position [386, 0]
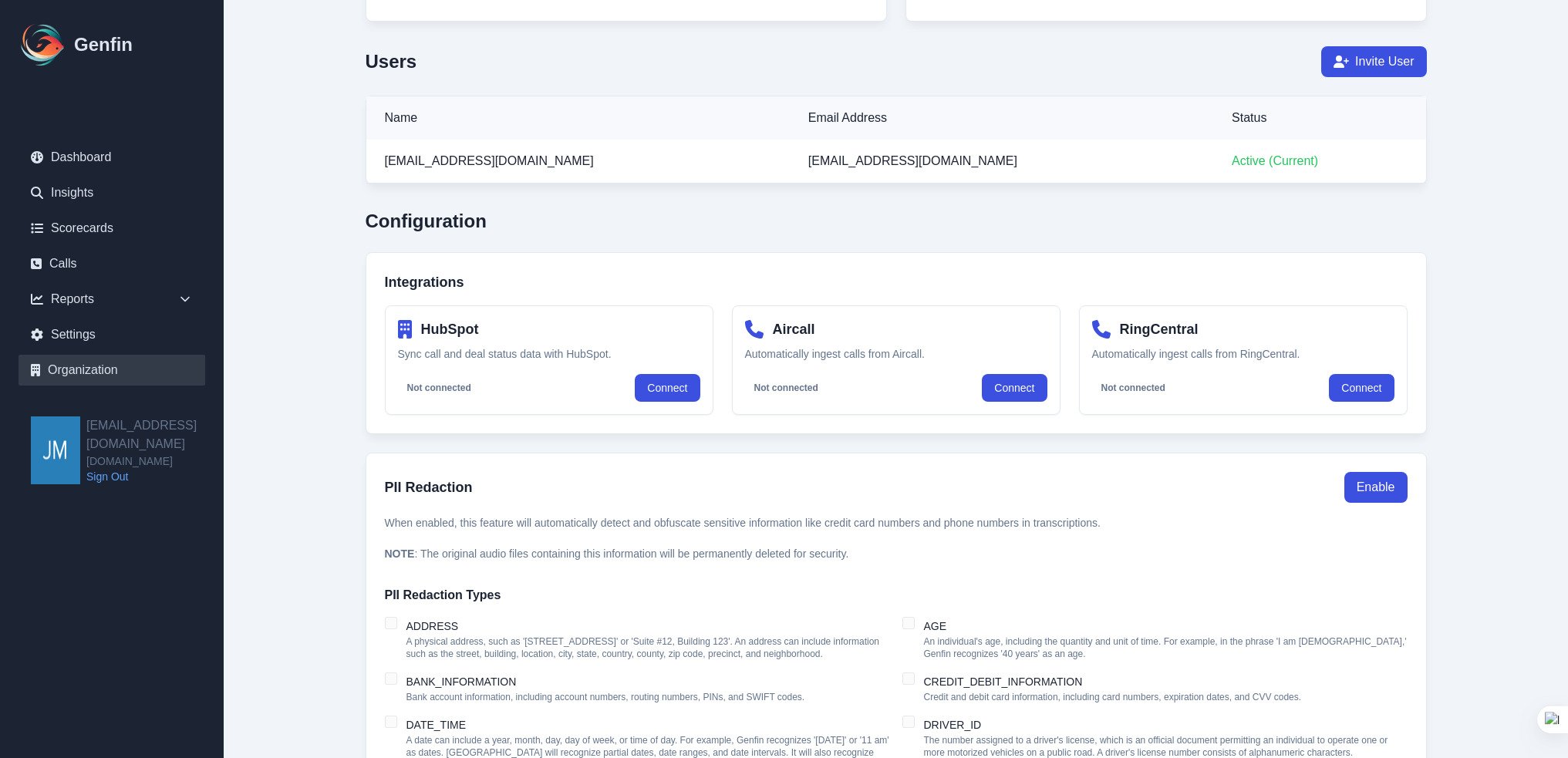
click at [1531, 331] on main "Organization Organization Settings Organization Name Aainsco.com Save Plan Info…" at bounding box center [895, 578] width 1345 height 1927
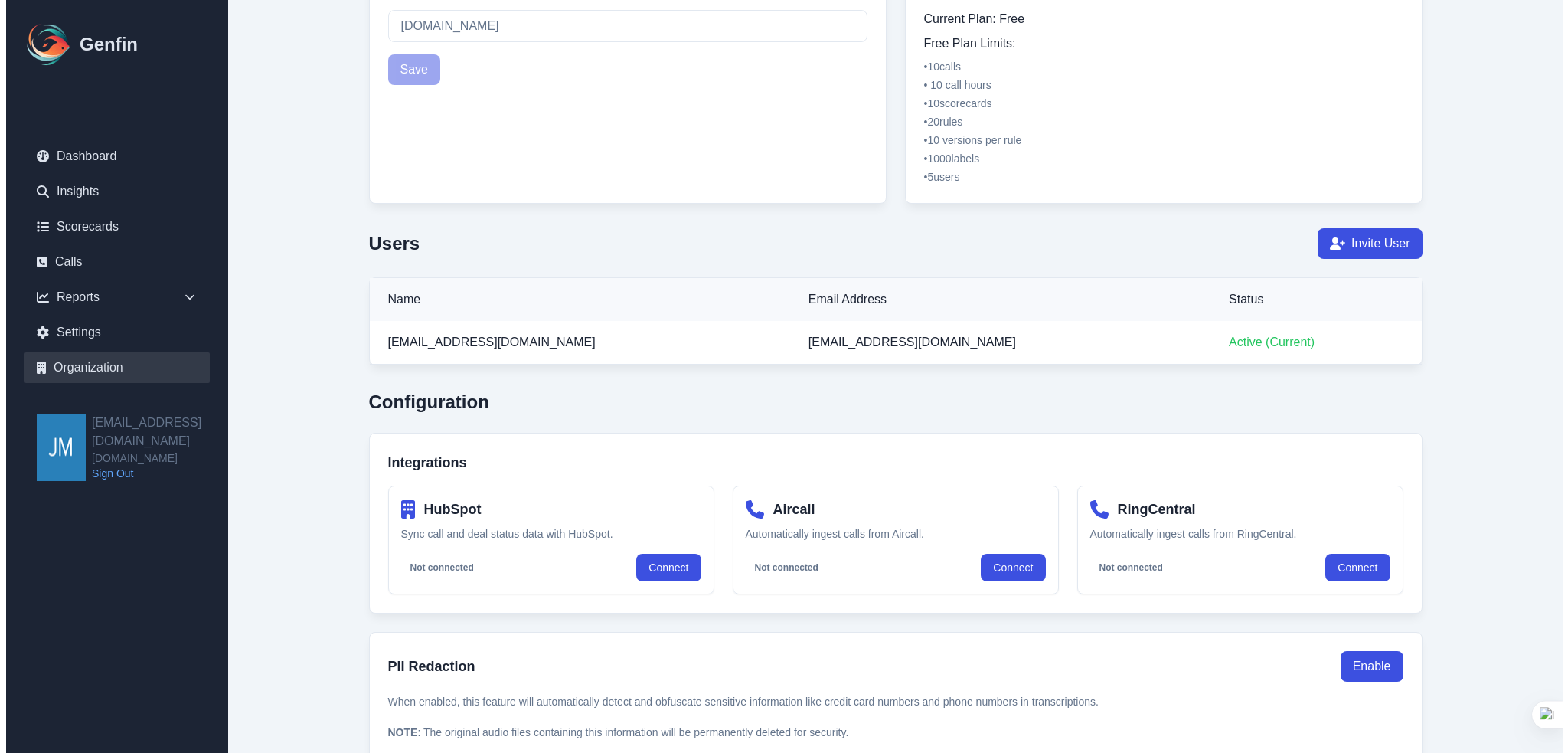
scroll to position [0, 0]
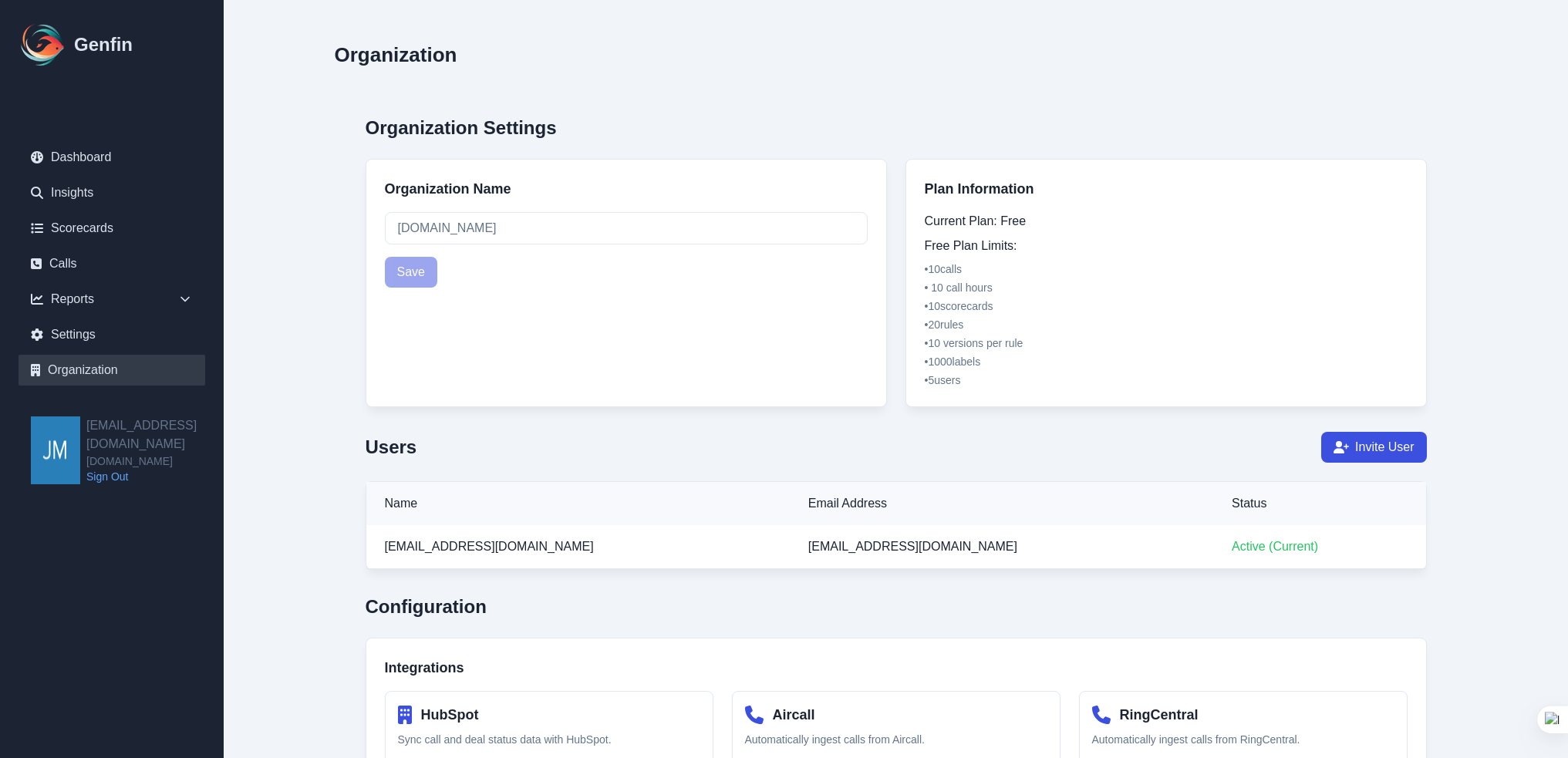
drag, startPoint x: 915, startPoint y: 175, endPoint x: 1026, endPoint y: 379, distance: 232.2
click at [1026, 379] on div "Plan Information Current Plan: Free Free Plan Limits: • 10 calls • 10 call hour…" at bounding box center [1166, 284] width 522 height 249
click at [1070, 266] on li "• 10 calls" at bounding box center [1166, 269] width 483 height 15
click at [1023, 281] on li "• 10 call hours" at bounding box center [1166, 288] width 483 height 15
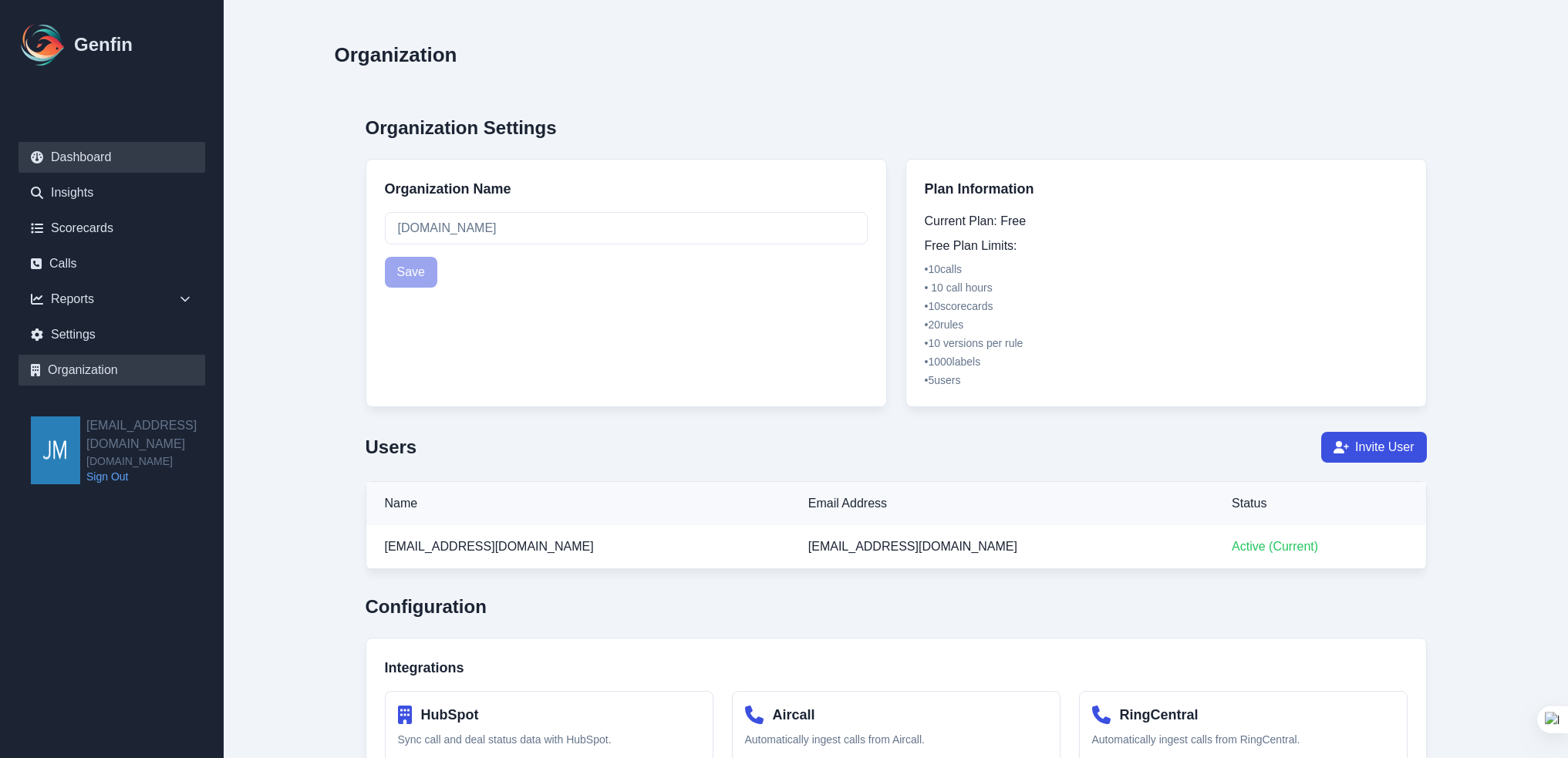
click at [99, 153] on link "Dashboard" at bounding box center [112, 158] width 187 height 31
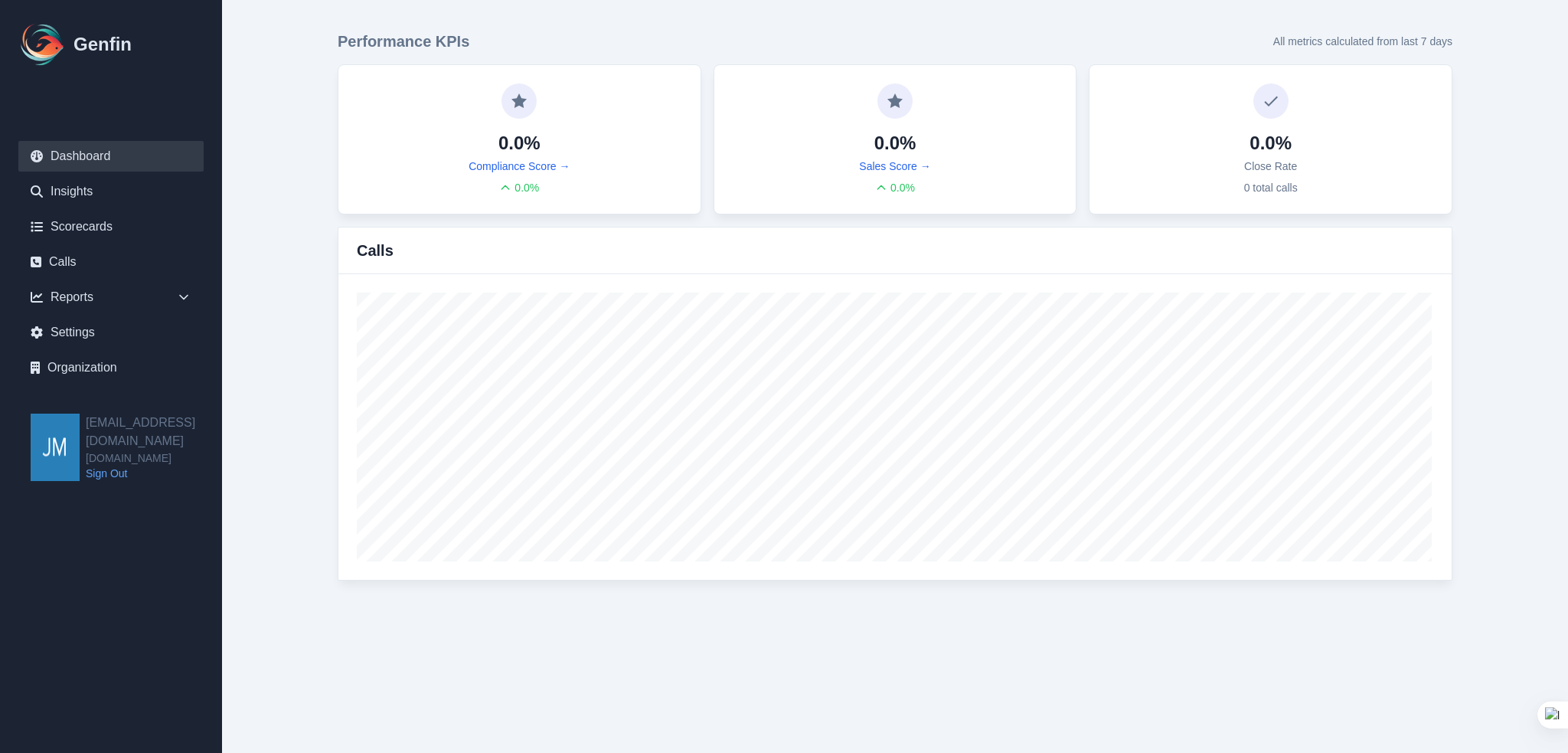
click at [1385, 40] on p "All metrics calculated from last 7 days" at bounding box center [1363, 41] width 179 height 15
click at [81, 154] on link "Dashboard" at bounding box center [111, 157] width 186 height 31
click at [1528, 295] on main "Performance KPIs All metrics calculated from last 7 days 0.0% Compliance Score …" at bounding box center [895, 306] width 1346 height 612
click at [93, 158] on link "Dashboard" at bounding box center [111, 157] width 186 height 31
click at [1493, 259] on main "Performance KPIs All metrics calculated from last 7 days 0.0% Compliance Score …" at bounding box center [895, 306] width 1346 height 612
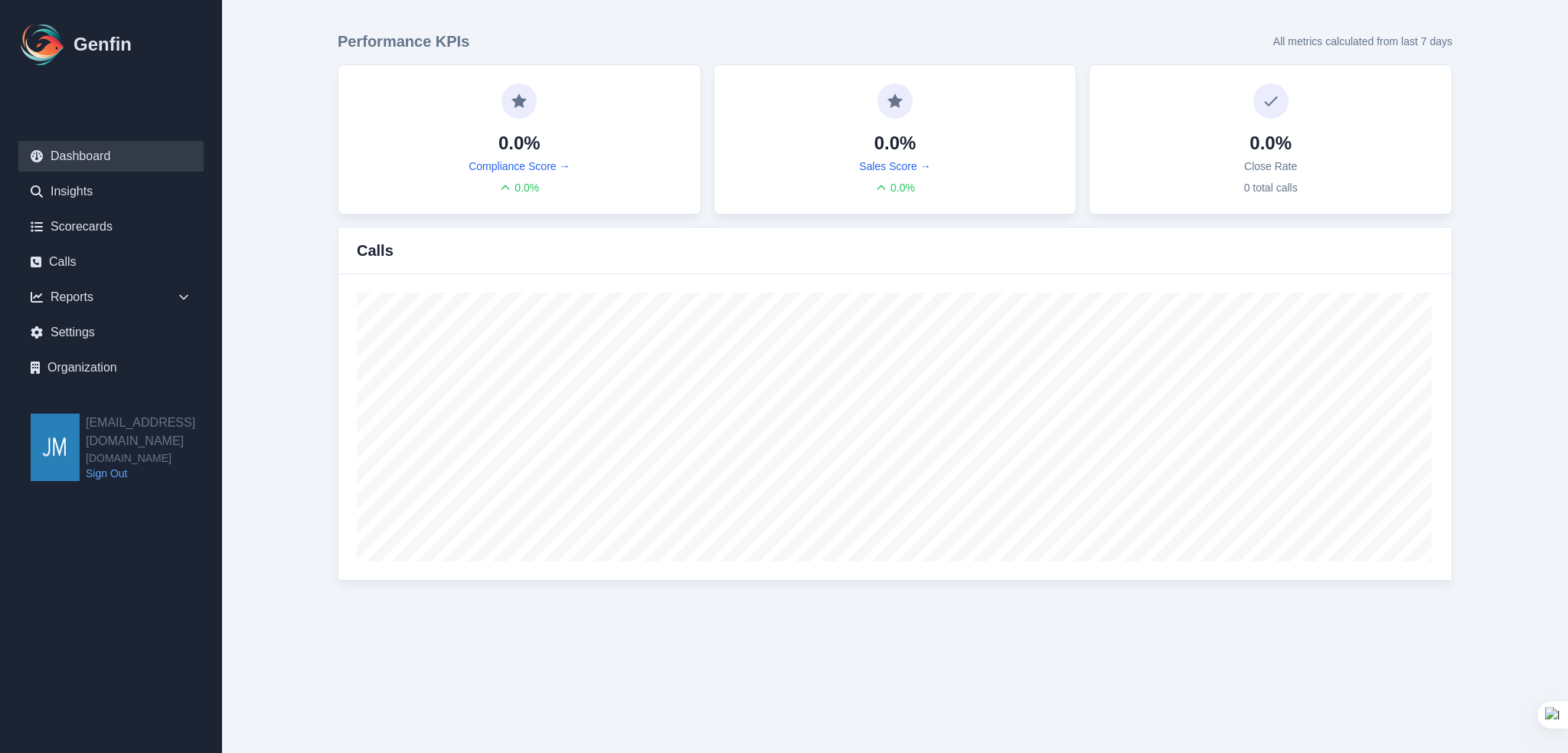
click at [90, 47] on h1 "Genfin" at bounding box center [102, 44] width 58 height 24
click at [40, 36] on img at bounding box center [43, 44] width 49 height 49
click at [83, 161] on link "Dashboard" at bounding box center [111, 157] width 186 height 31
click at [73, 202] on link "Insights" at bounding box center [111, 191] width 186 height 31
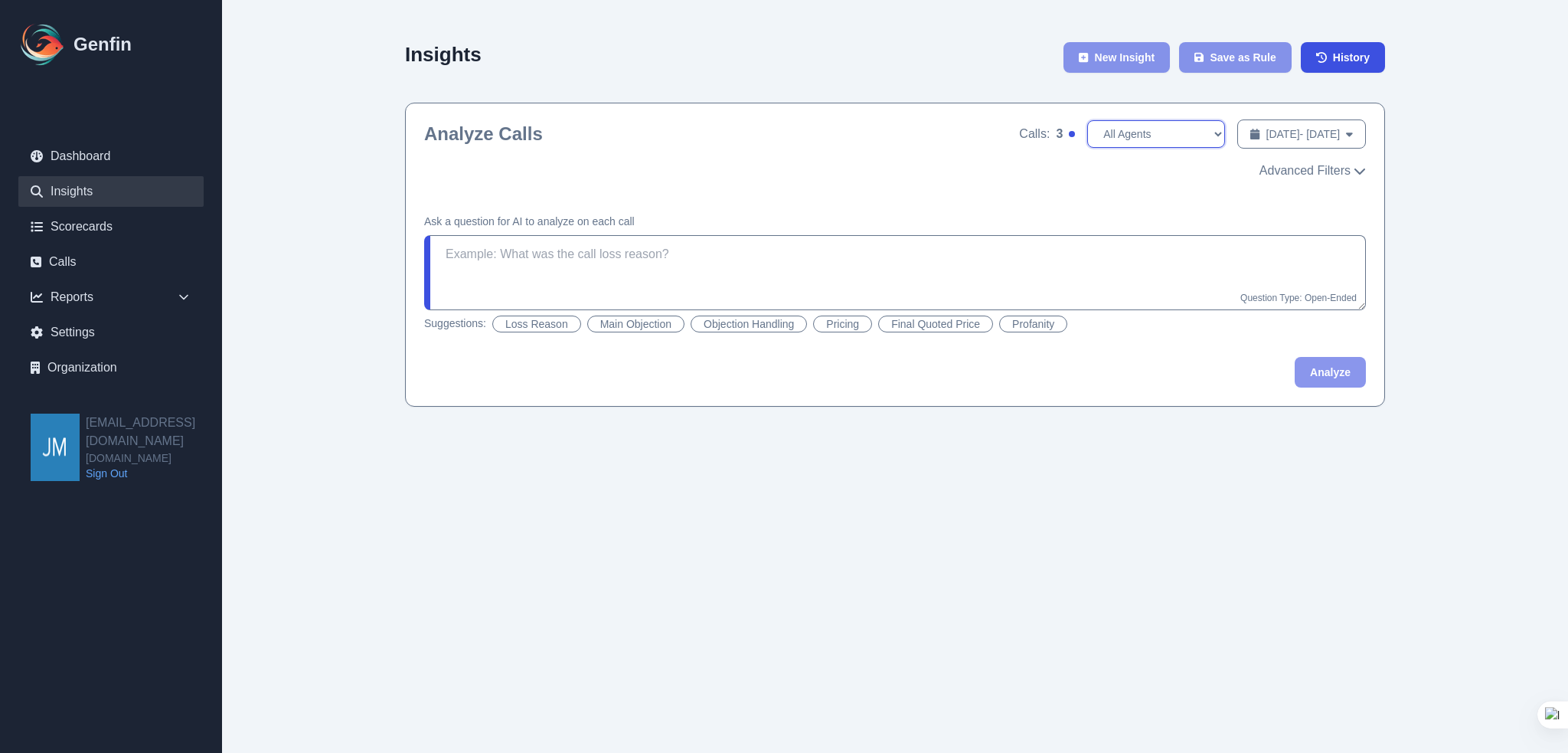
click at [1109, 143] on select "All Agents" at bounding box center [1156, 134] width 138 height 27
click at [1087, 120] on select "All Agents" at bounding box center [1156, 134] width 138 height 27
click at [980, 159] on div "Analyze Calls Calls: 3 All Agents Aug 5, 2025 - Aug 12, 2025 Date Range Advance…" at bounding box center [895, 149] width 978 height 92
click at [1357, 132] on button "Aug 5, 2025 - Aug 12, 2025 Date Range" at bounding box center [1301, 134] width 128 height 29
select select "7"
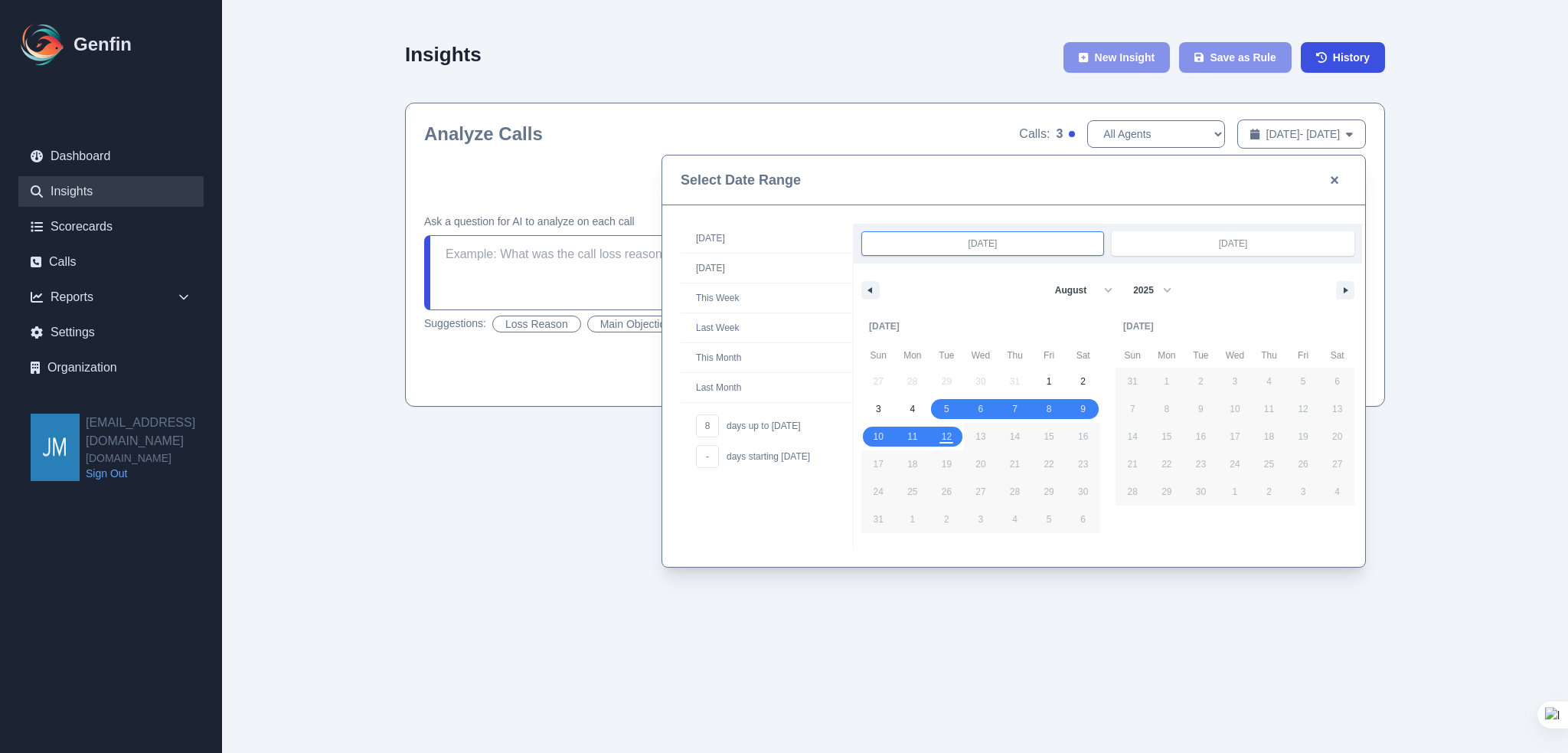
click at [1502, 169] on div at bounding box center [784, 376] width 1568 height 753
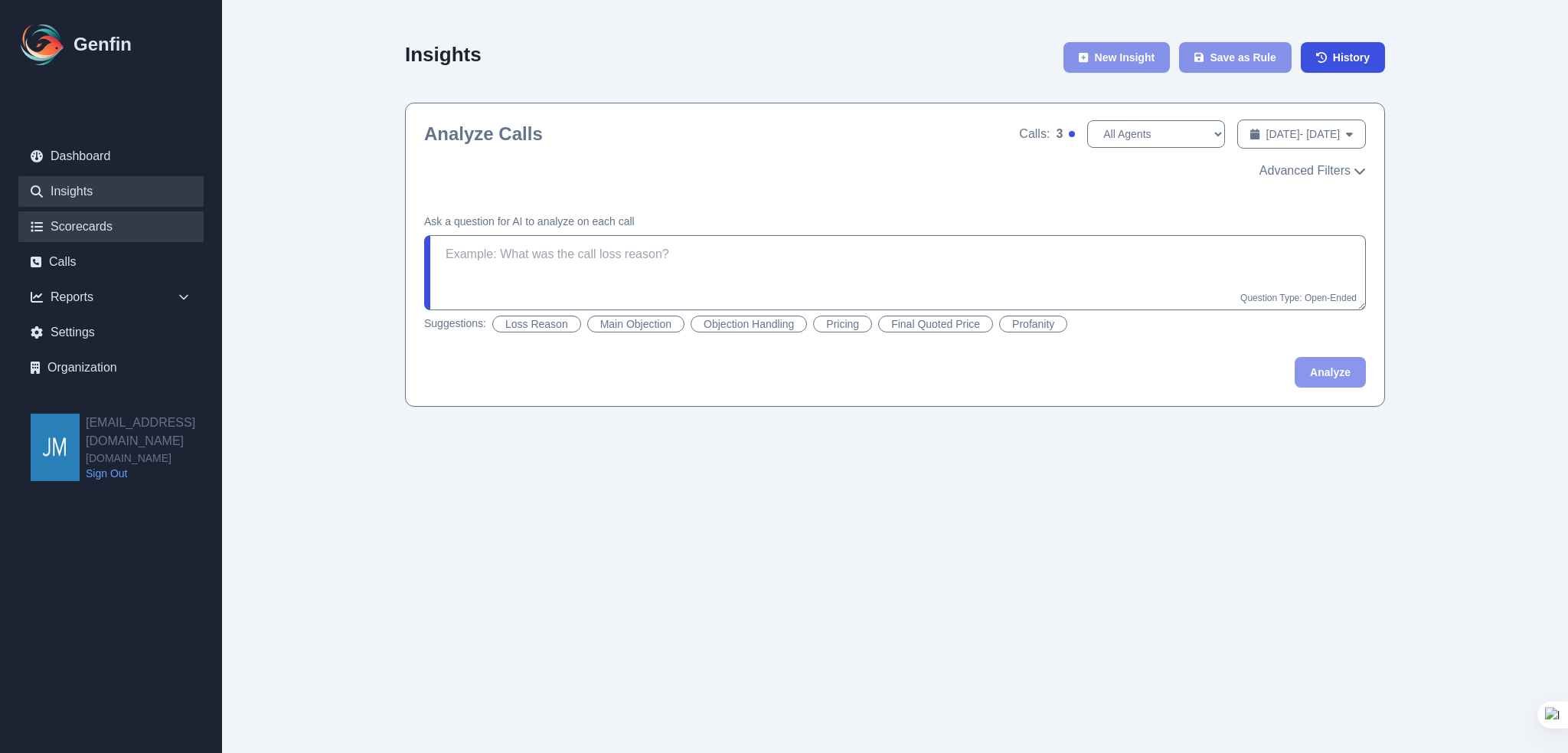
click at [97, 228] on link "Scorecards" at bounding box center [111, 227] width 186 height 31
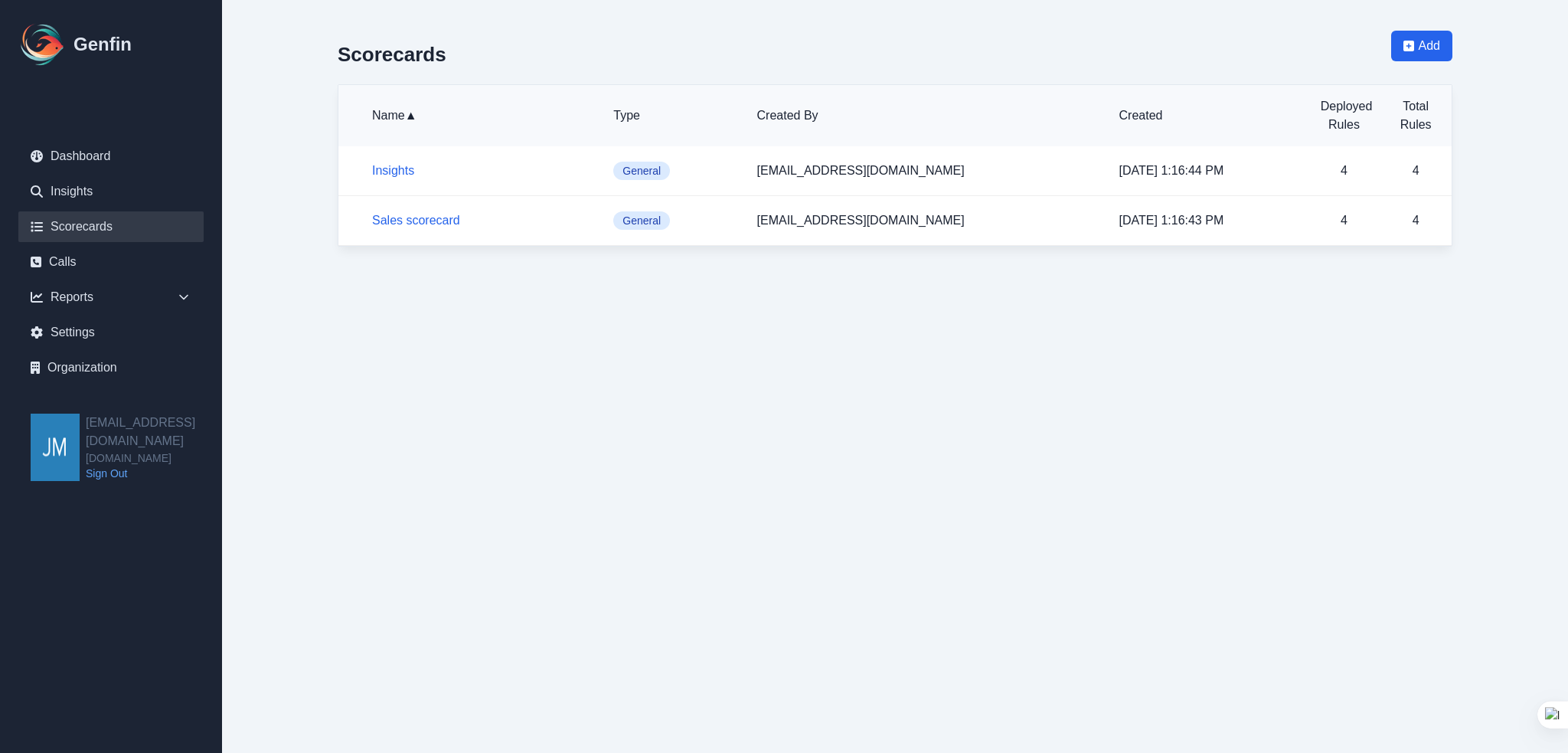
click at [97, 228] on link "Scorecards" at bounding box center [111, 227] width 186 height 31
click at [395, 278] on html "Genfin Dashboard Insights Scorecards Calls Reports Sales Compliance Agents Rule…" at bounding box center [784, 139] width 1568 height 278
click at [1366, 174] on td "4" at bounding box center [1344, 171] width 72 height 50
drag, startPoint x: 1307, startPoint y: 171, endPoint x: 945, endPoint y: 171, distance: 362.0
click at [1256, 171] on tr "Insights General jmendoza@aainsco.com 8/12/2025, 1:16:44 PM 4 4" at bounding box center [895, 171] width 1113 height 50
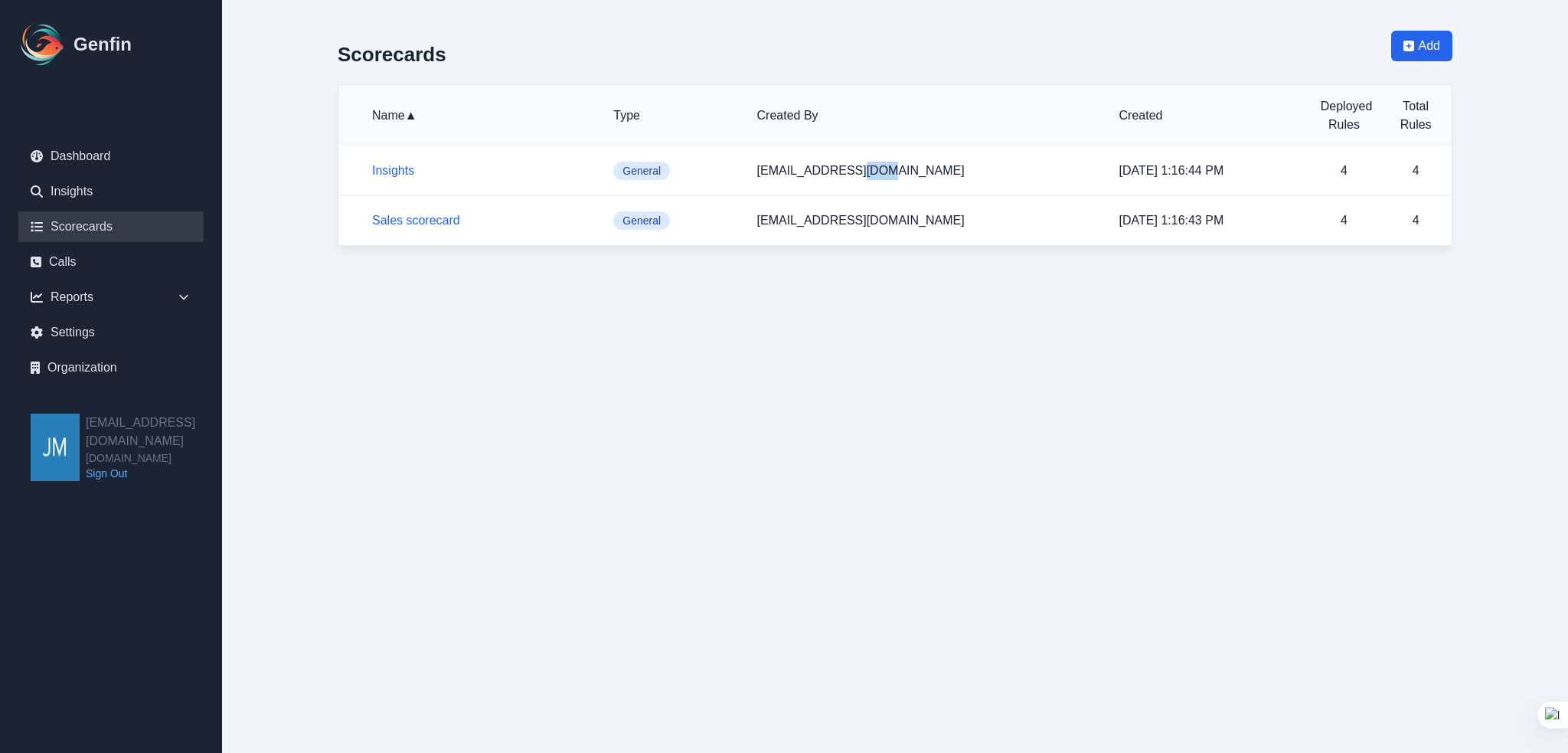
drag, startPoint x: 904, startPoint y: 175, endPoint x: 766, endPoint y: 173, distance: 138.0
click at [869, 178] on p "[EMAIL_ADDRESS][DOMAIN_NAME]" at bounding box center [926, 170] width 338 height 19
drag, startPoint x: 734, startPoint y: 165, endPoint x: 715, endPoint y: 165, distance: 19.0
click at [720, 165] on p "General" at bounding box center [672, 170] width 119 height 19
click at [658, 168] on span "General" at bounding box center [641, 170] width 56 height 19
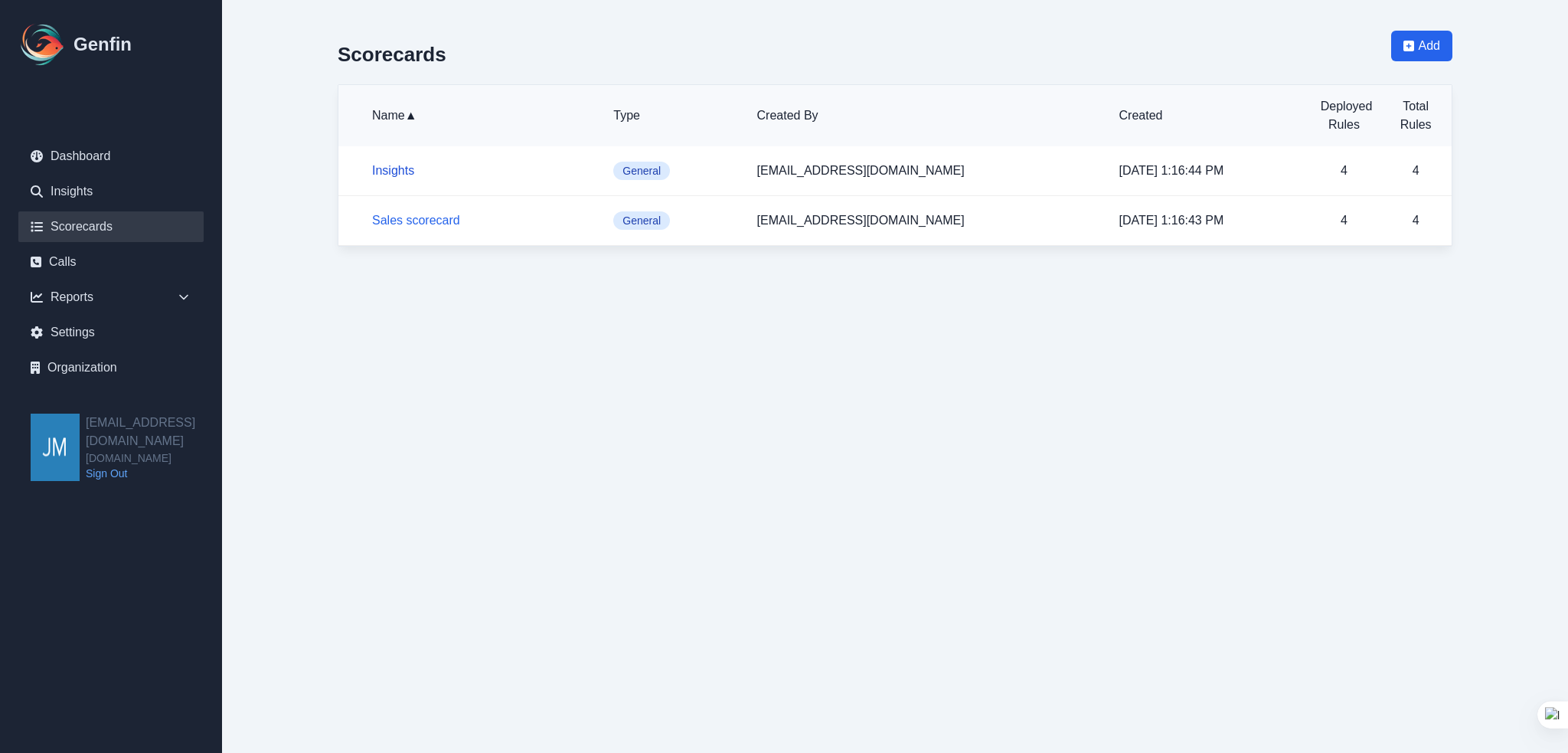
click at [406, 173] on link "Insights" at bounding box center [393, 170] width 42 height 13
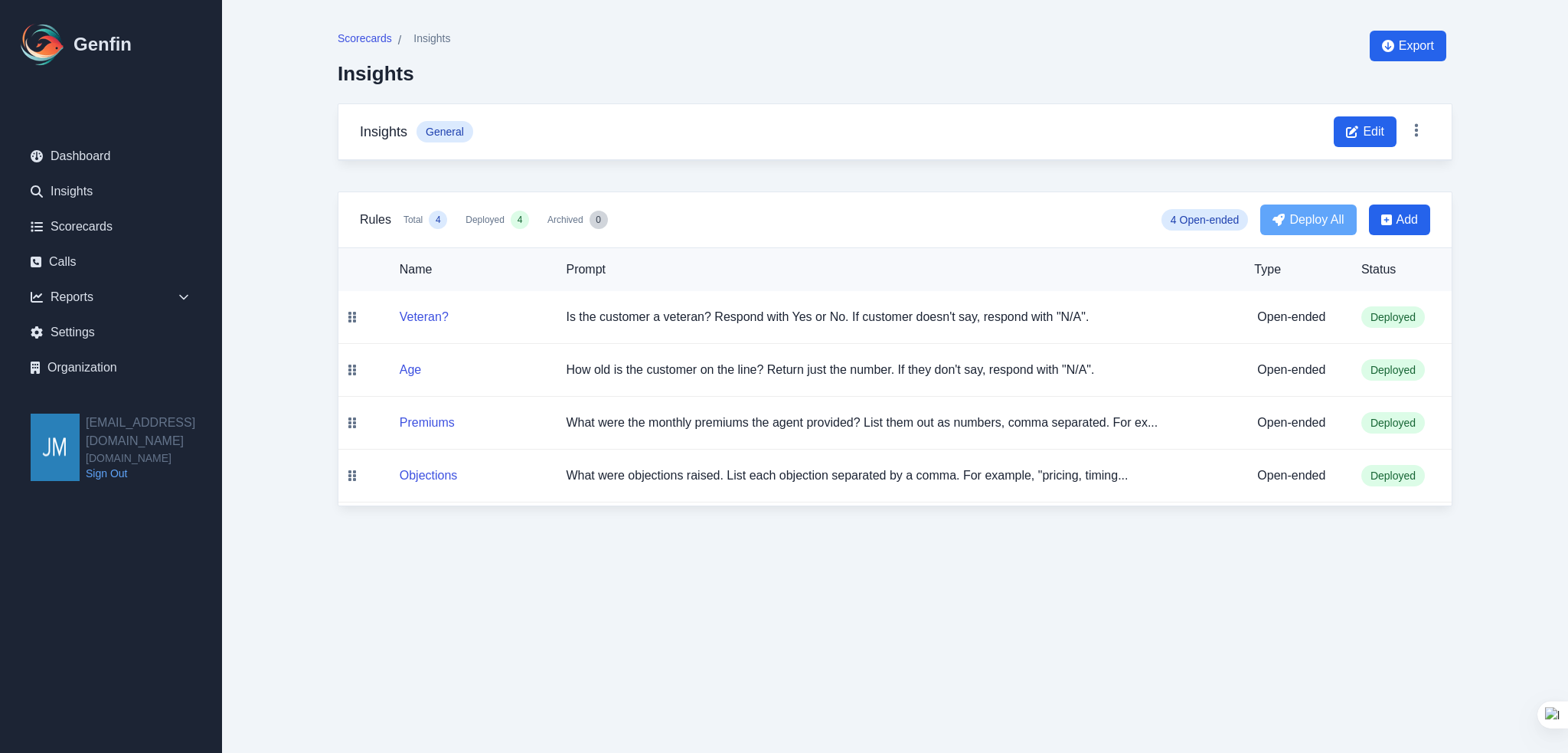
click at [1487, 309] on main "Scorecards / Insights Insights Export Insights General Edit Rules Total 4 Deplo…" at bounding box center [895, 268] width 1346 height 537
click at [1096, 324] on p "Is the customer a veteran? Respond with Yes or No. If customer doesn't say, res…" at bounding box center [898, 317] width 664 height 19
click at [1120, 370] on p "How old is the customer on the line? Return just the number. If they don't say,…" at bounding box center [898, 370] width 664 height 19
click at [491, 225] on span "Deployed" at bounding box center [485, 220] width 39 height 12
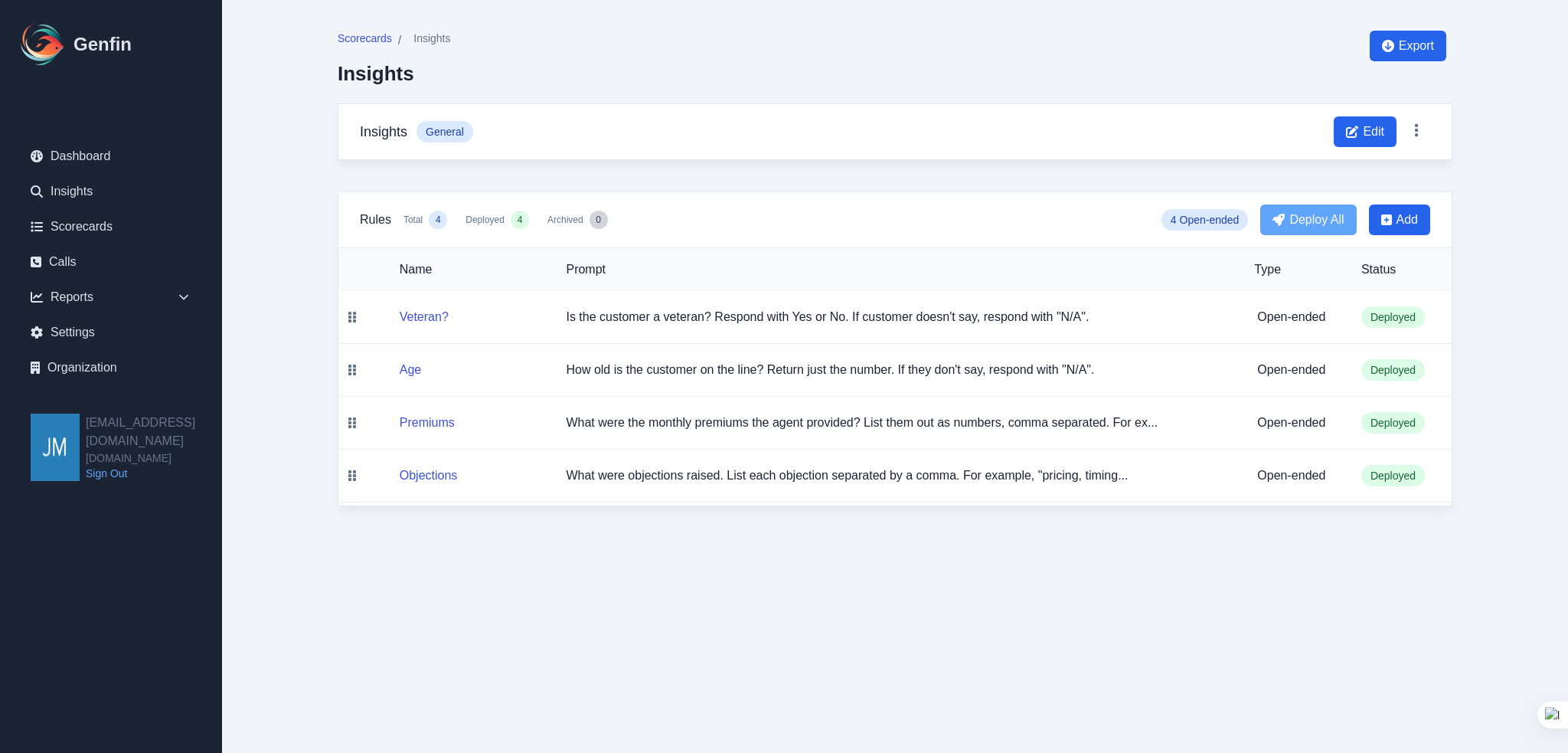
click at [489, 220] on span "Deployed" at bounding box center [485, 220] width 39 height 12
drag, startPoint x: 1148, startPoint y: 471, endPoint x: 891, endPoint y: 478, distance: 257.1
click at [892, 478] on p "What were objections raised. List each objection separated by a comma. For exam…" at bounding box center [898, 475] width 664 height 19
drag, startPoint x: 820, startPoint y: 557, endPoint x: 552, endPoint y: 493, distance: 275.5
click at [813, 537] on html "Genfin Dashboard Insights Scorecards Calls Reports Sales Compliance Agents Rule…" at bounding box center [784, 268] width 1568 height 537
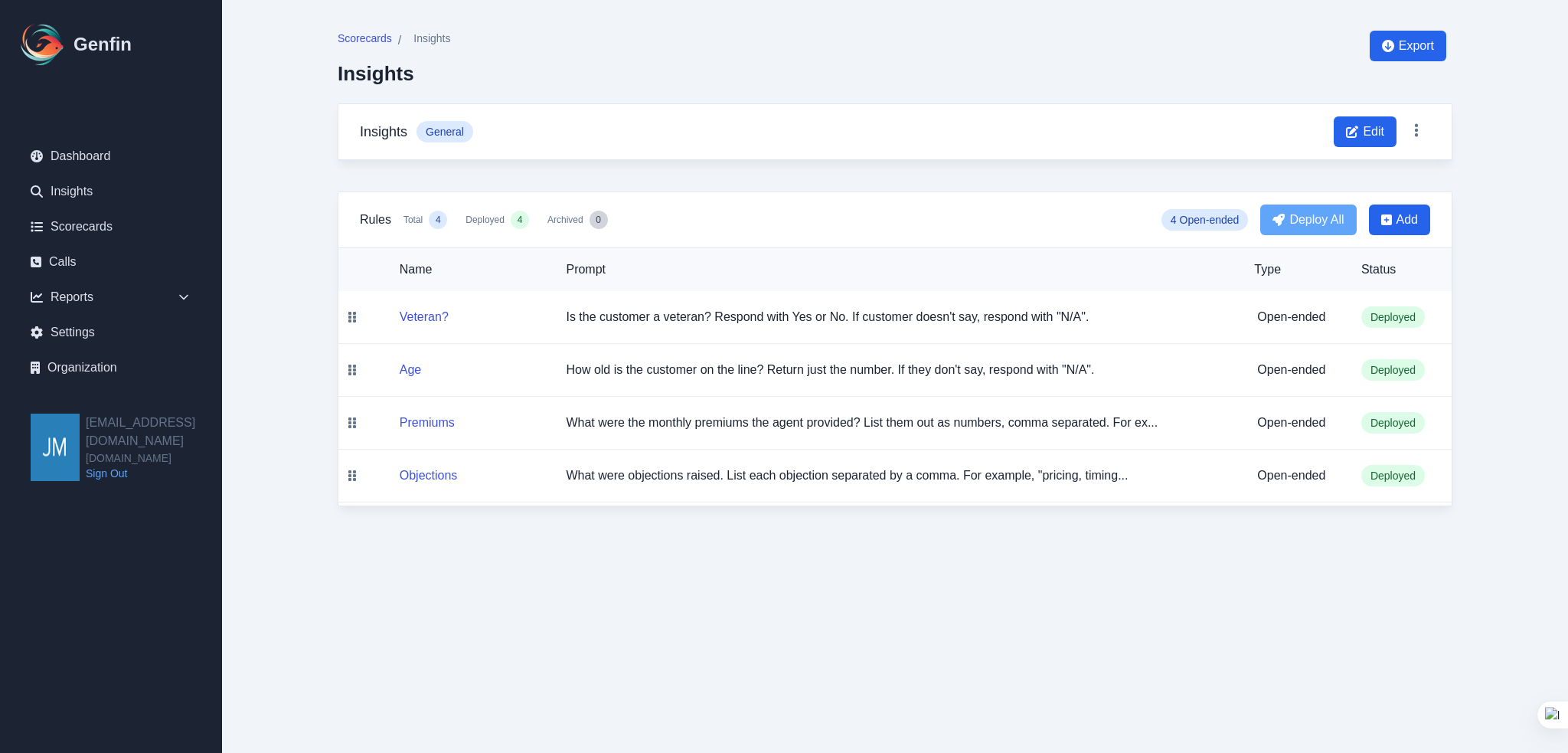
click at [438, 139] on span "General" at bounding box center [444, 132] width 56 height 22
drag, startPoint x: 398, startPoint y: 136, endPoint x: 389, endPoint y: 138, distance: 9.2
click at [398, 136] on h3 "Insights" at bounding box center [383, 132] width 48 height 22
click at [382, 136] on h3 "Insights" at bounding box center [383, 132] width 48 height 22
click at [350, 134] on div "Insights General Edit" at bounding box center [895, 132] width 1113 height 56
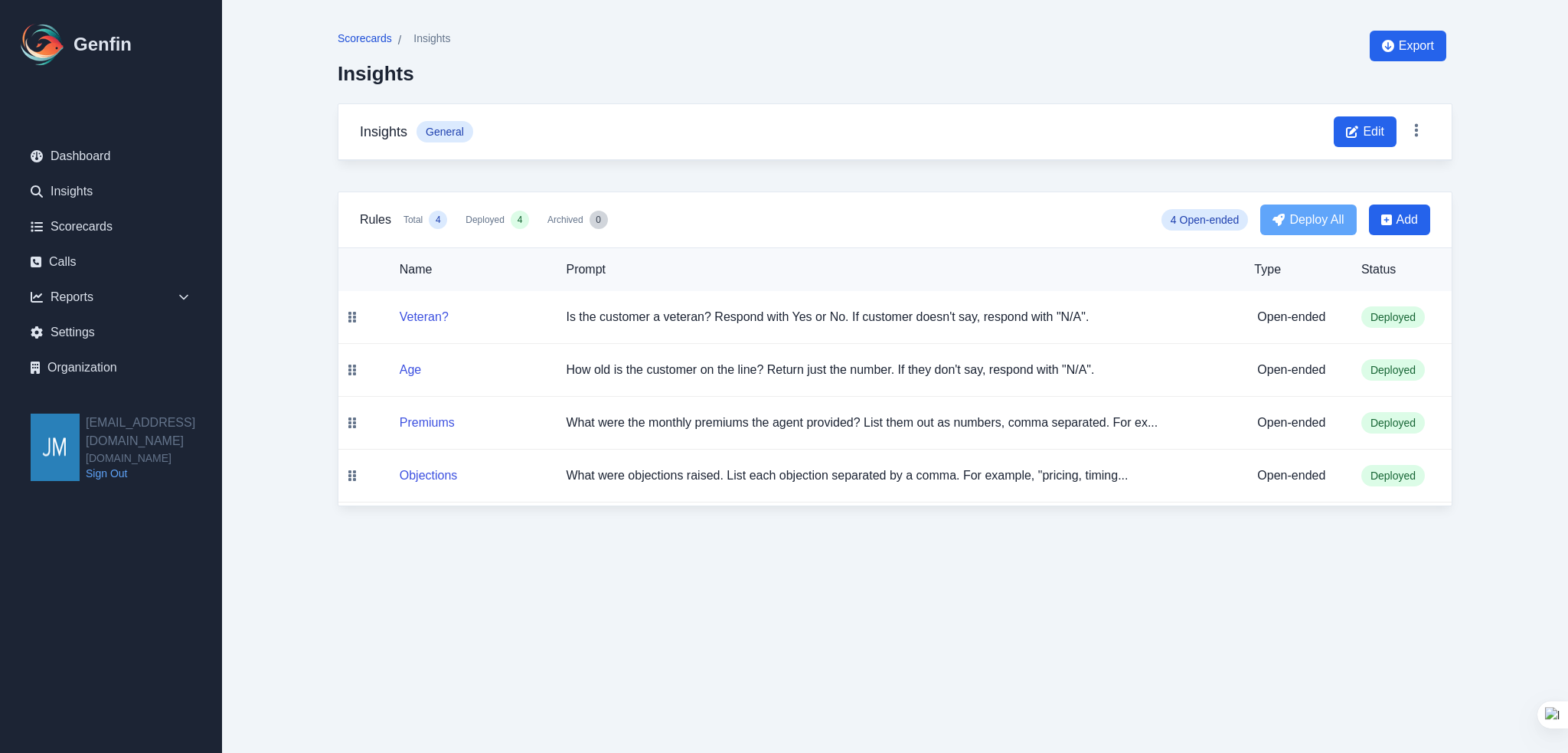
click at [352, 35] on span "Scorecards" at bounding box center [365, 38] width 54 height 15
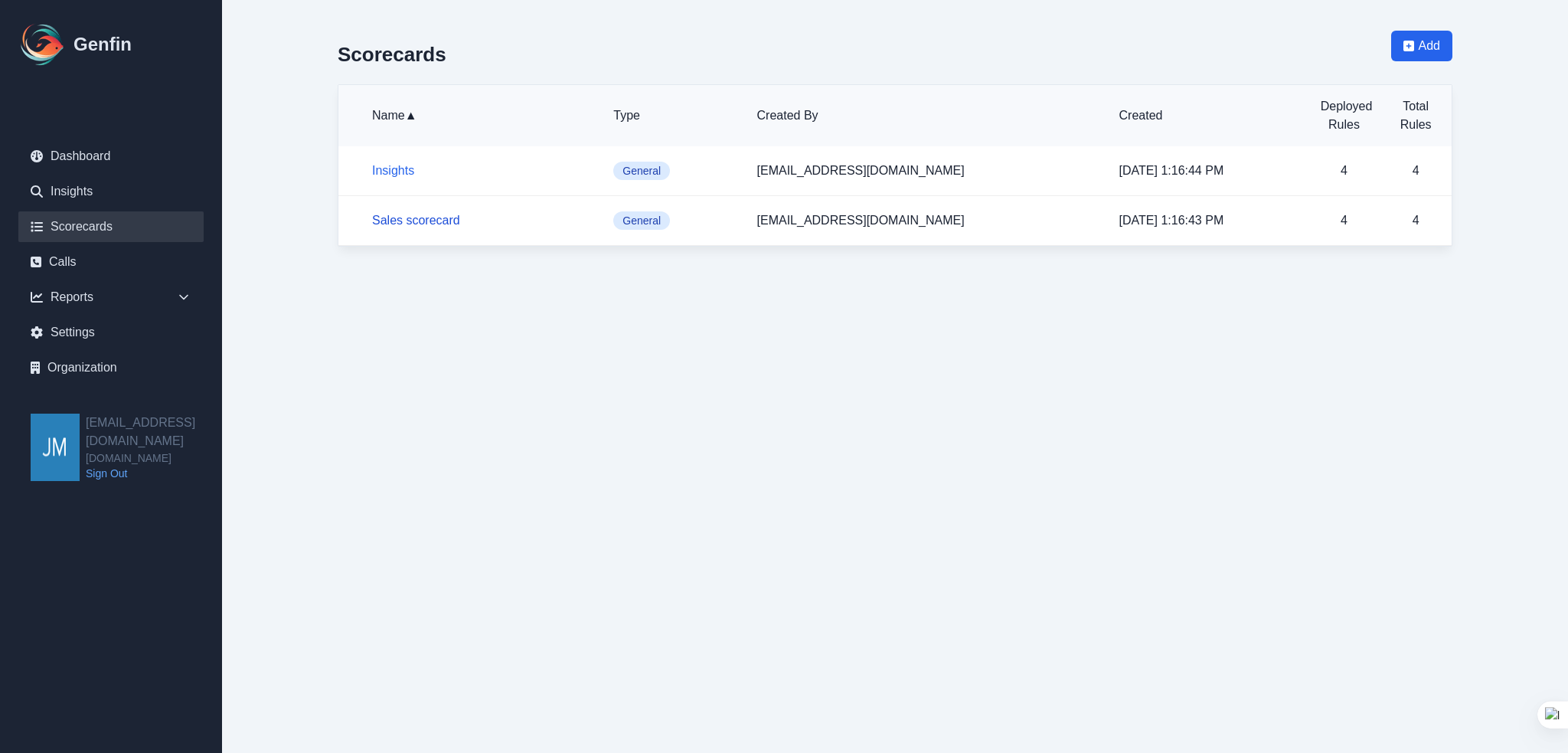
click at [398, 219] on link "Sales scorecard" at bounding box center [415, 220] width 88 height 13
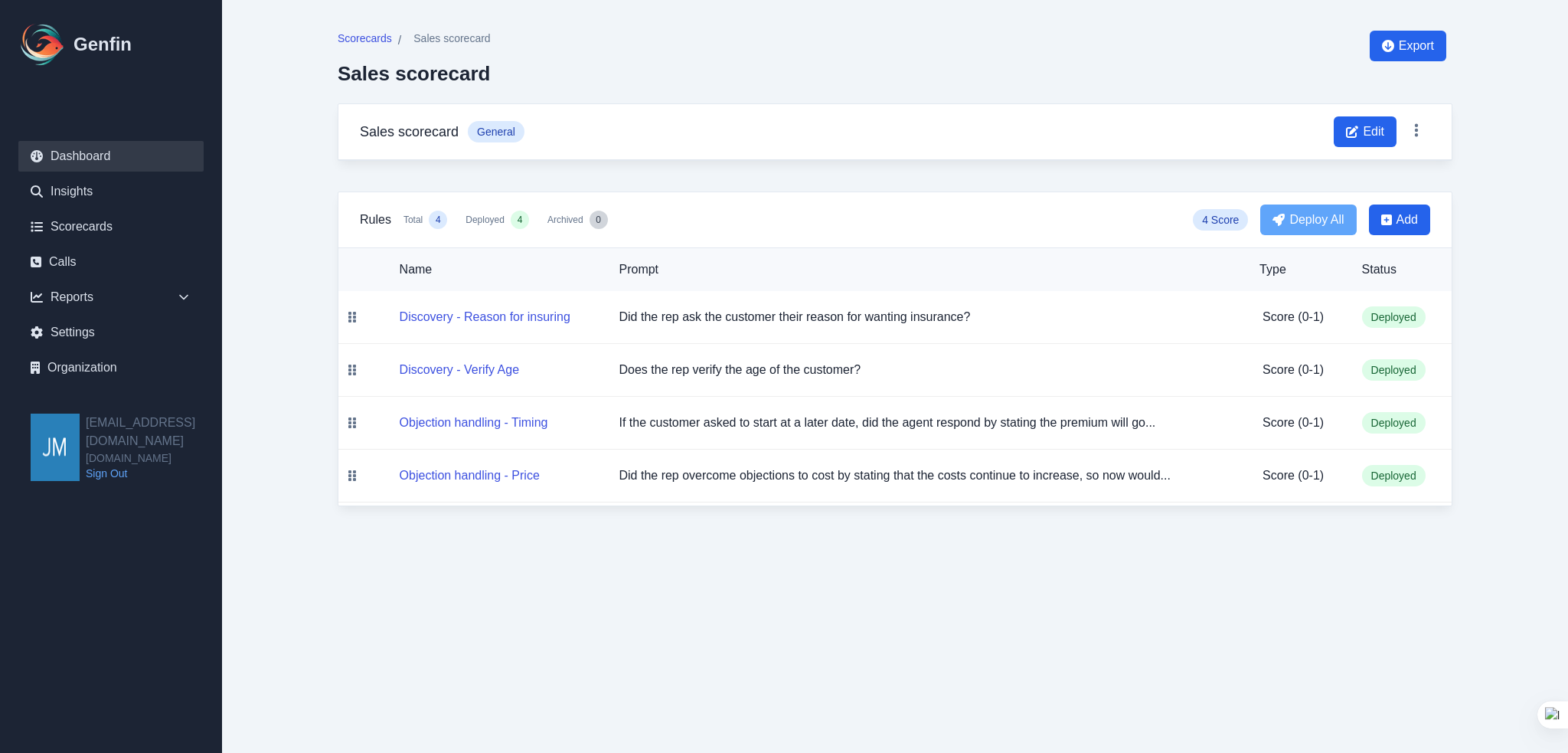
click at [90, 157] on link "Dashboard" at bounding box center [111, 157] width 186 height 31
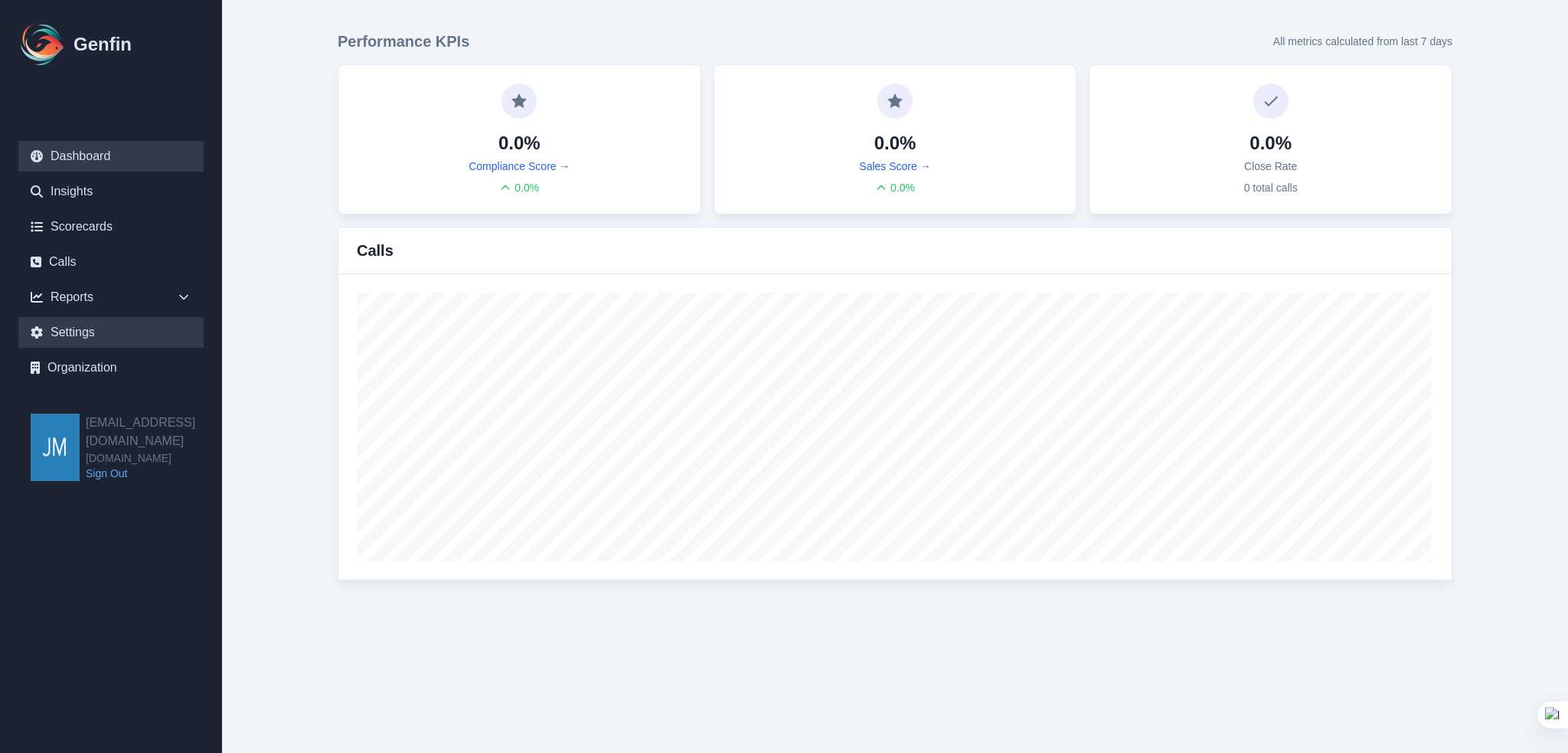
click at [81, 324] on link "Settings" at bounding box center [111, 333] width 186 height 31
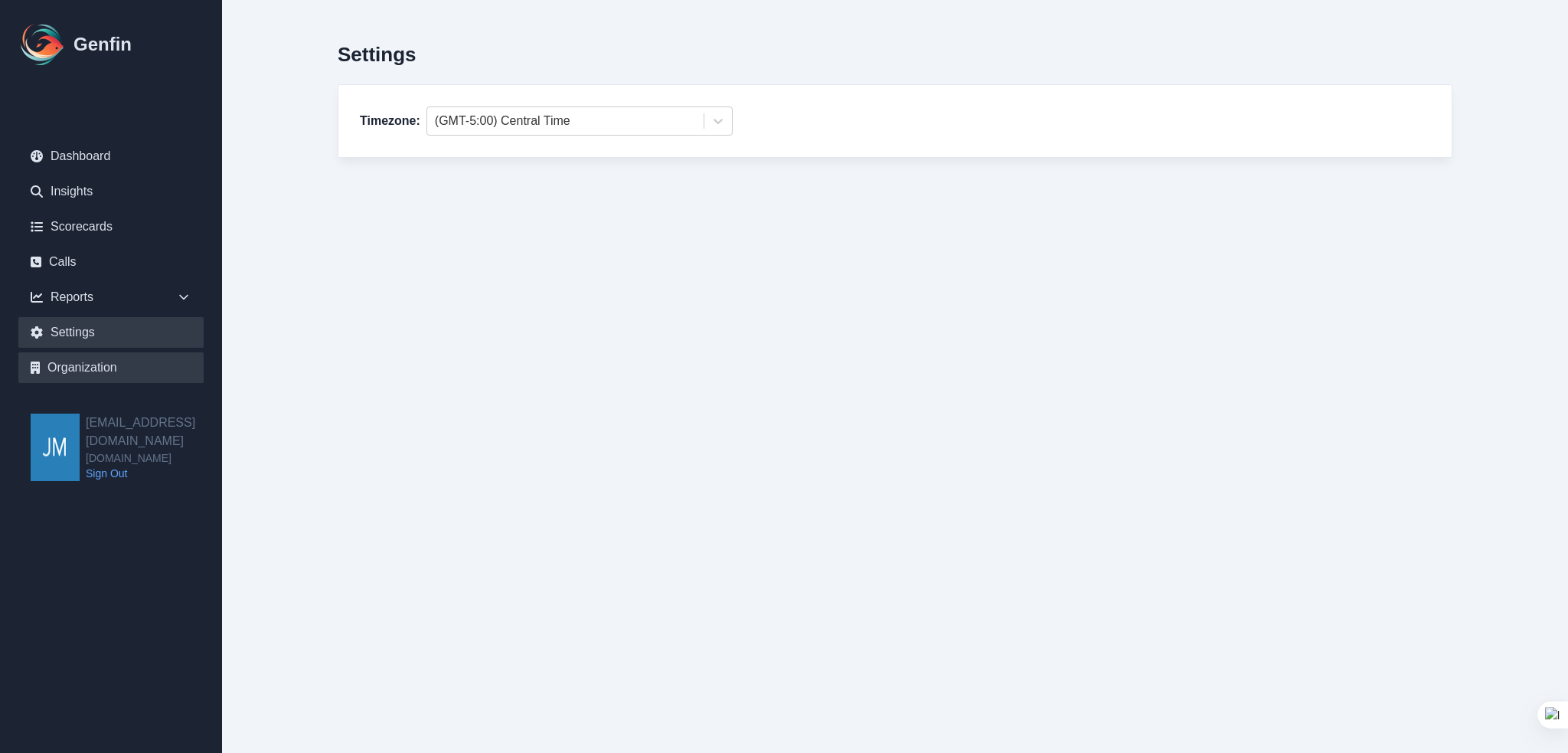
click at [89, 358] on link "Organization" at bounding box center [111, 368] width 186 height 31
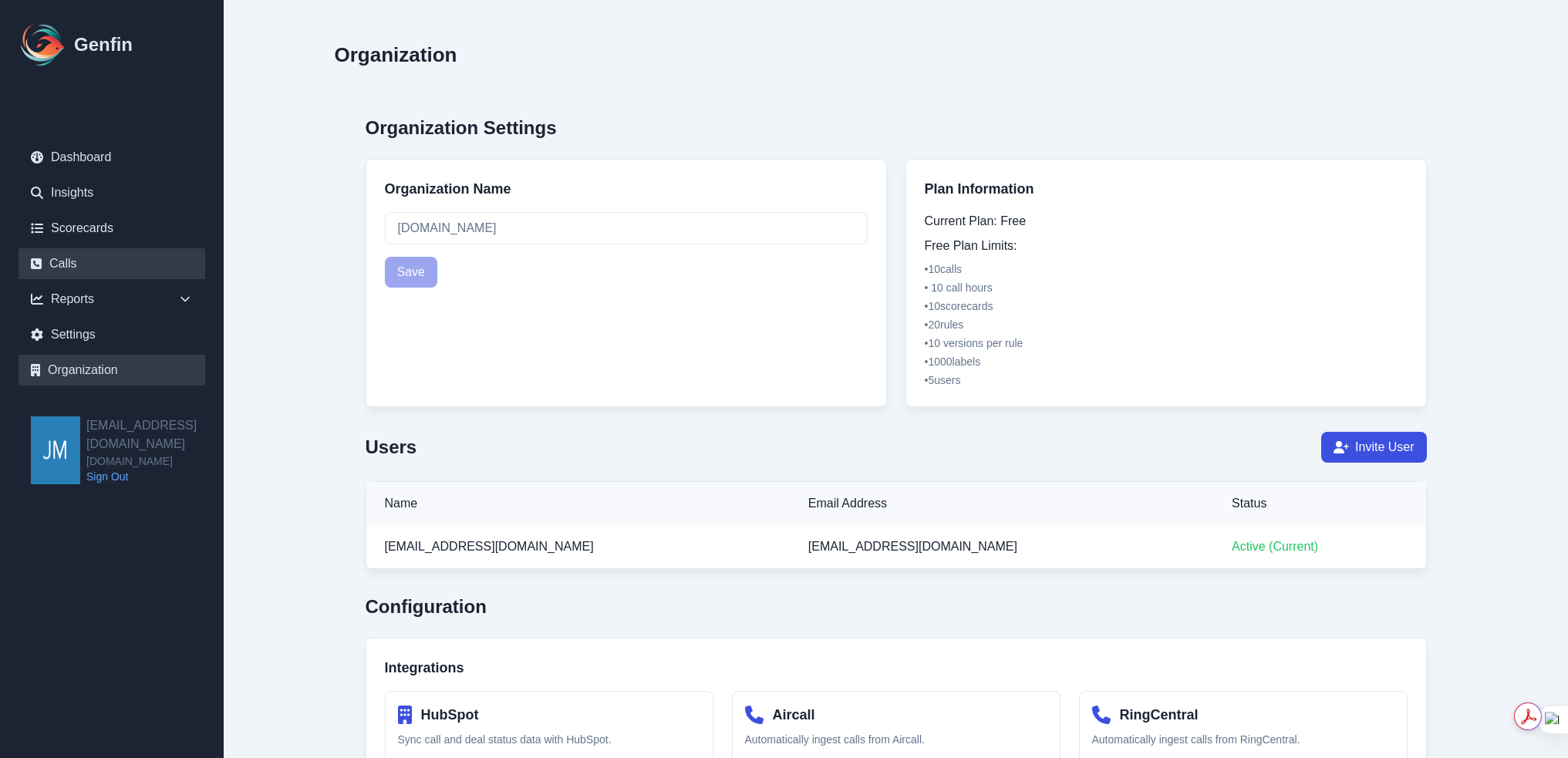
click at [65, 262] on link "Calls" at bounding box center [112, 264] width 187 height 31
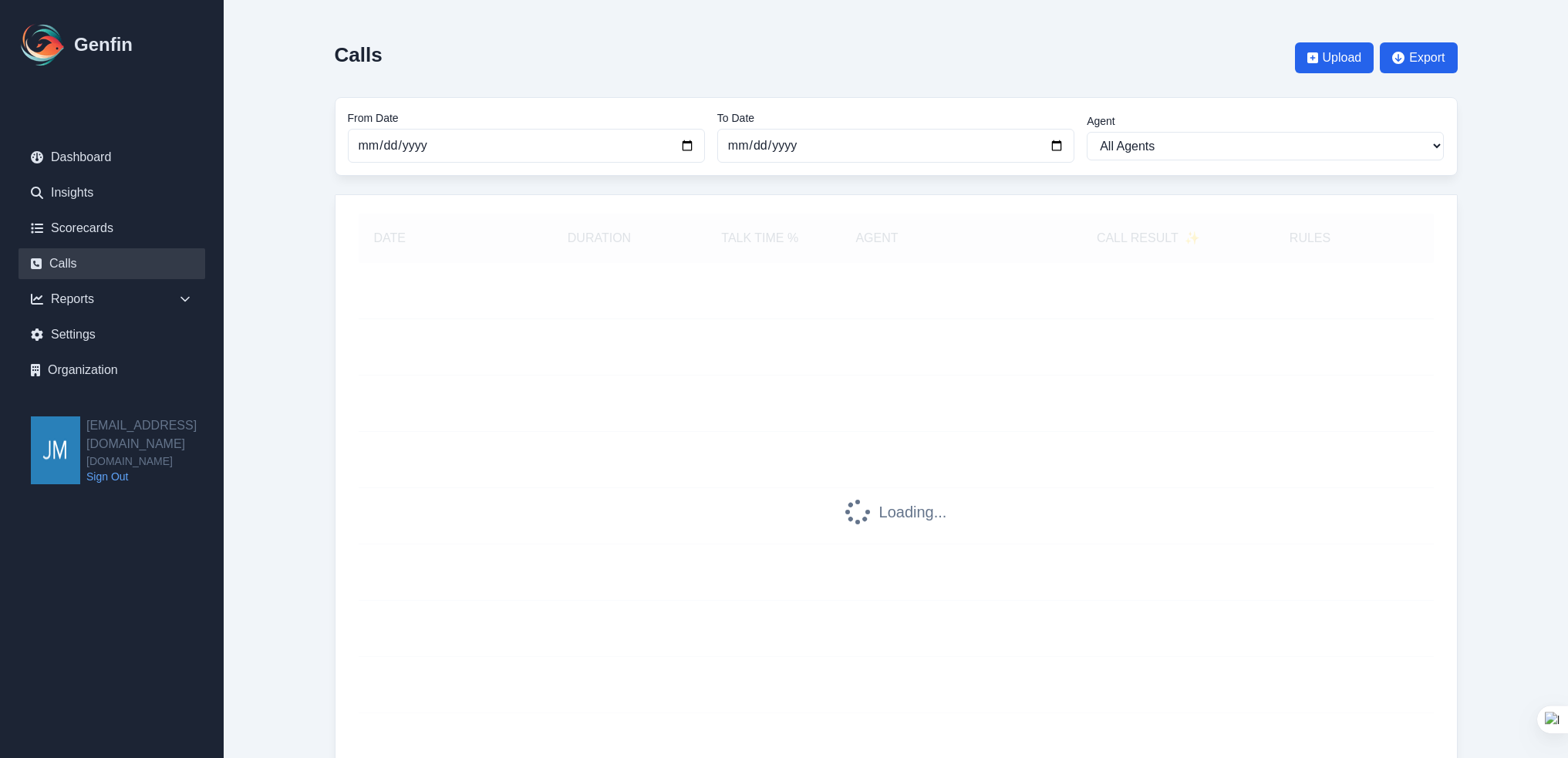
click at [110, 39] on h1 "Genfin" at bounding box center [103, 45] width 58 height 24
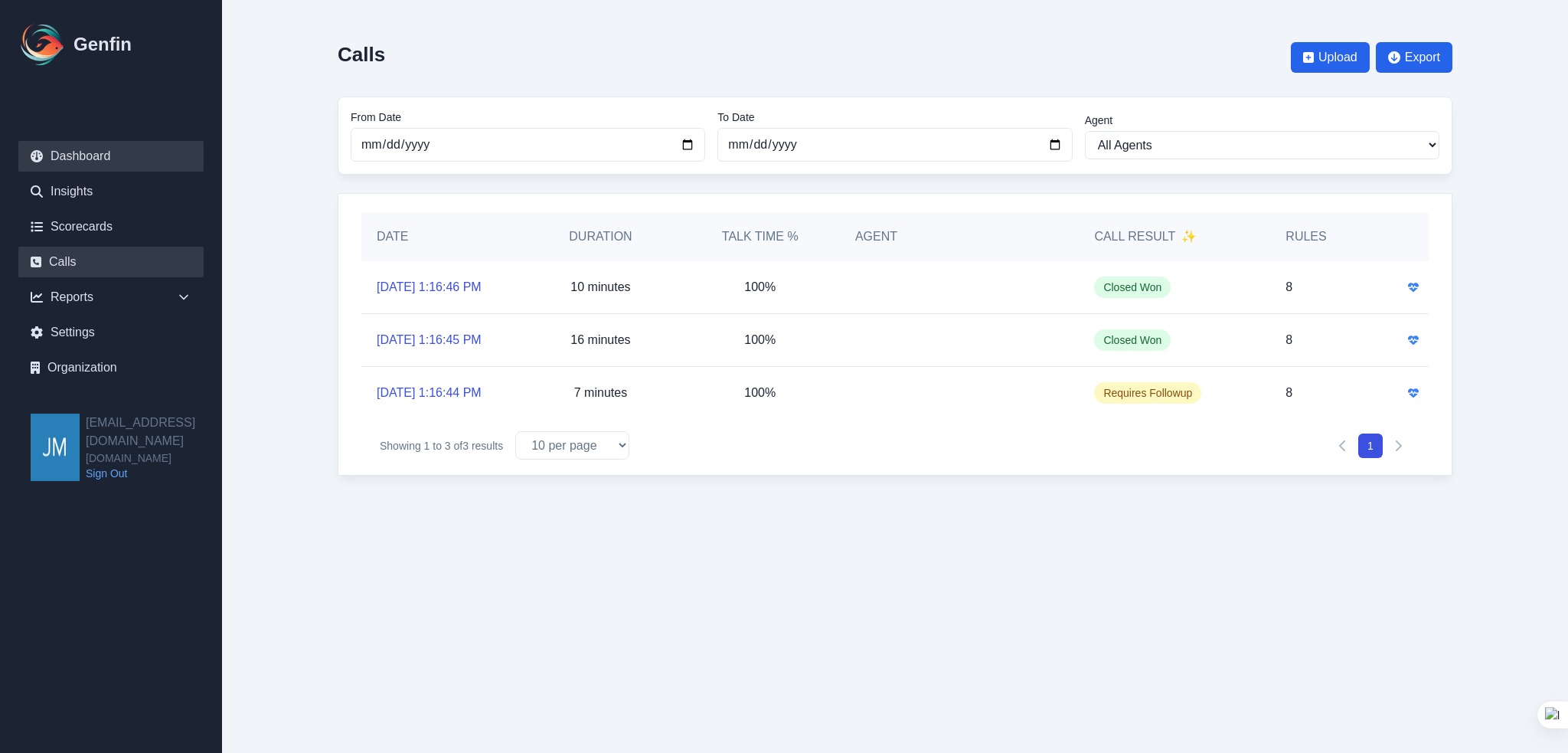
click at [81, 160] on link "Dashboard" at bounding box center [111, 157] width 186 height 31
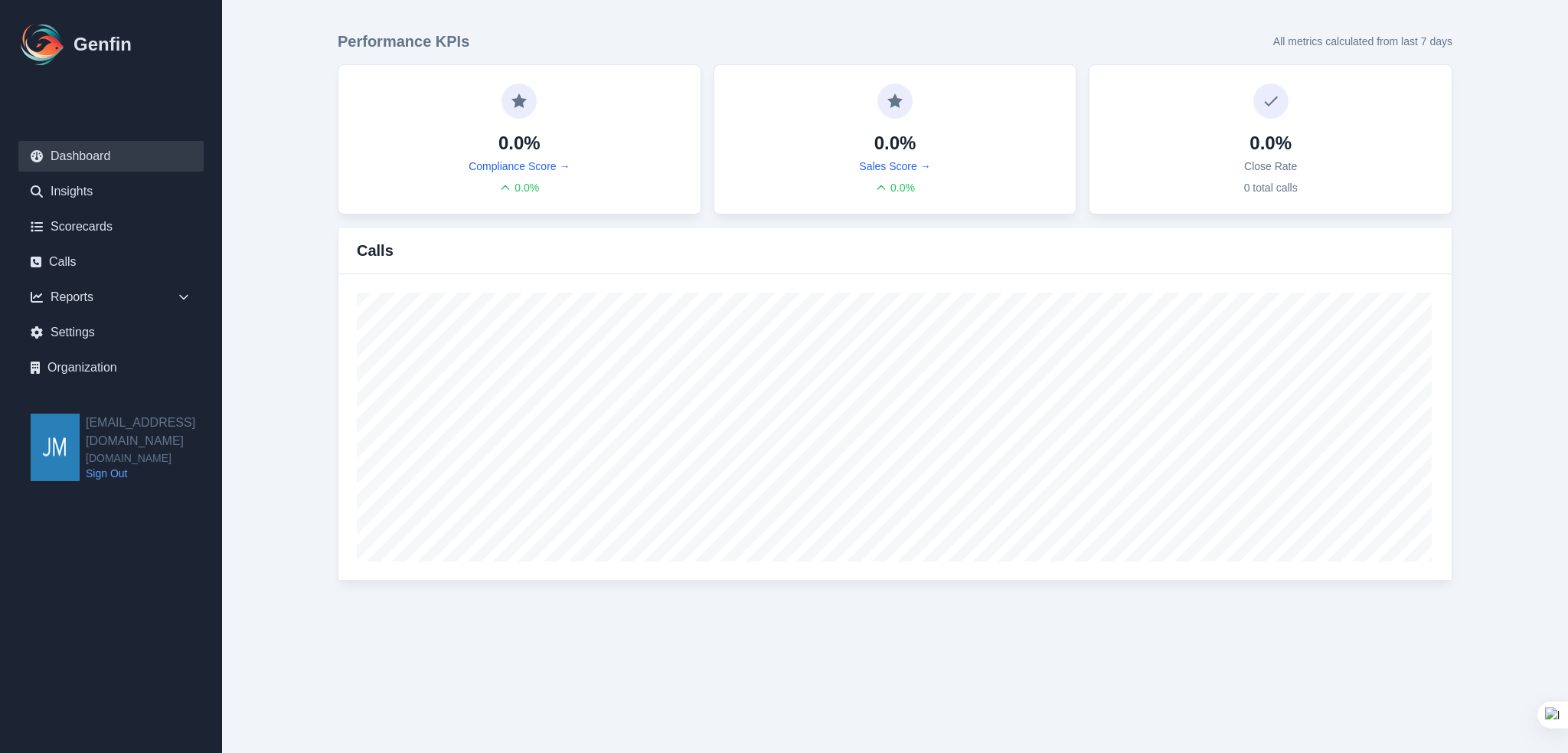
click at [1545, 268] on main "Performance KPIs All metrics calculated from last 7 days 0.0% Compliance Score …" at bounding box center [895, 306] width 1346 height 612
click at [101, 466] on link "Sign Out" at bounding box center [153, 473] width 136 height 15
